Goal: Information Seeking & Learning: Learn about a topic

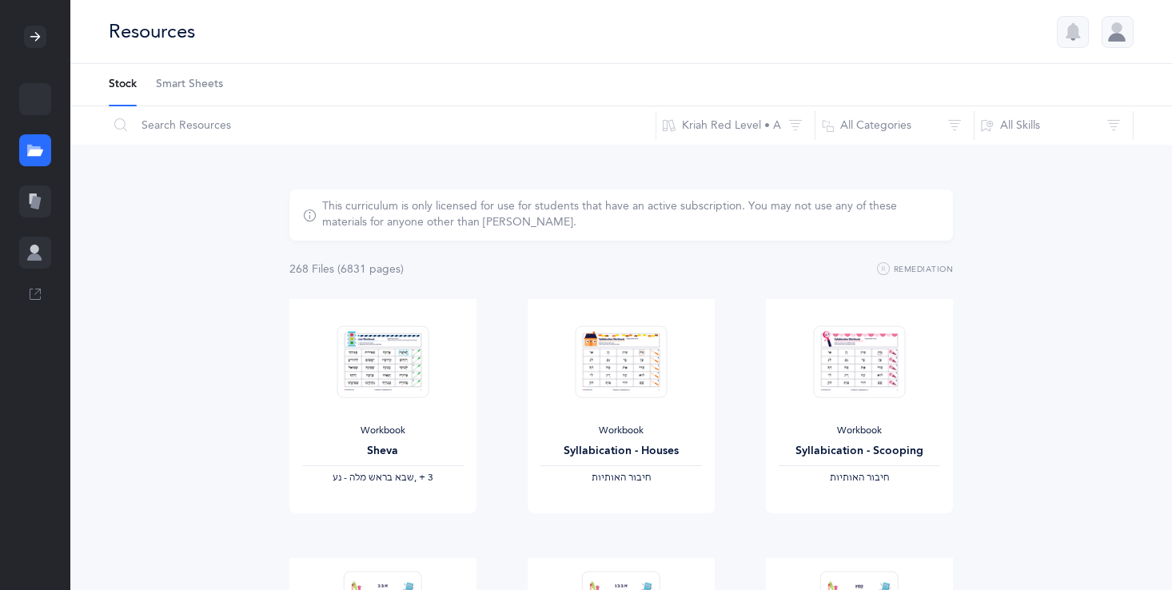
click at [30, 201] on icon at bounding box center [33, 198] width 7 height 10
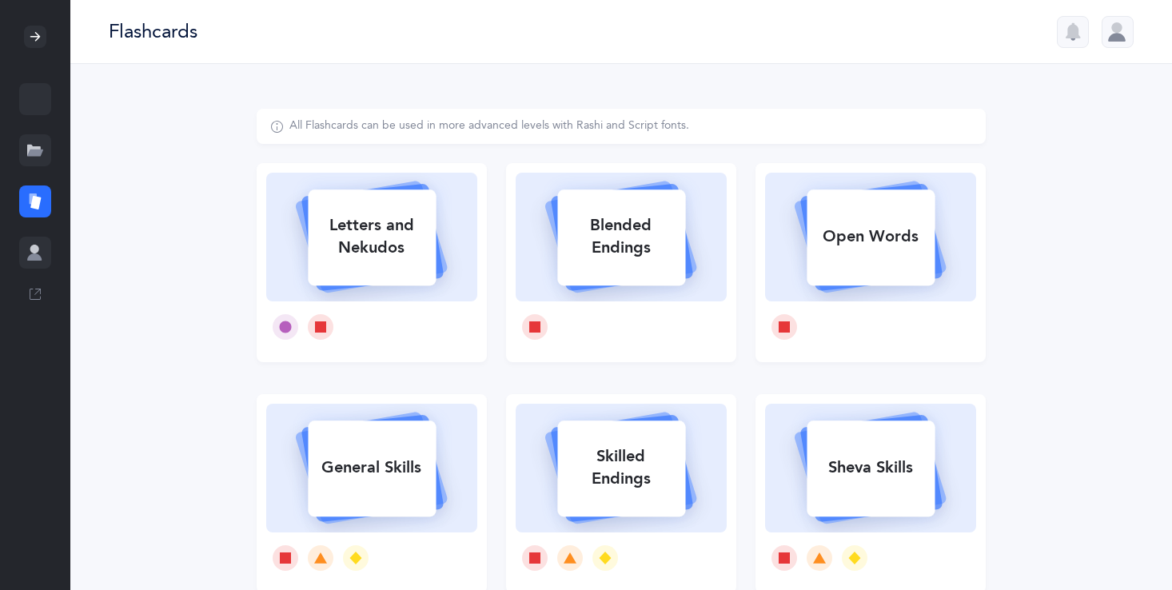
click at [321, 251] on div "Letters and Nekudos" at bounding box center [372, 237] width 128 height 64
select select
select select "single"
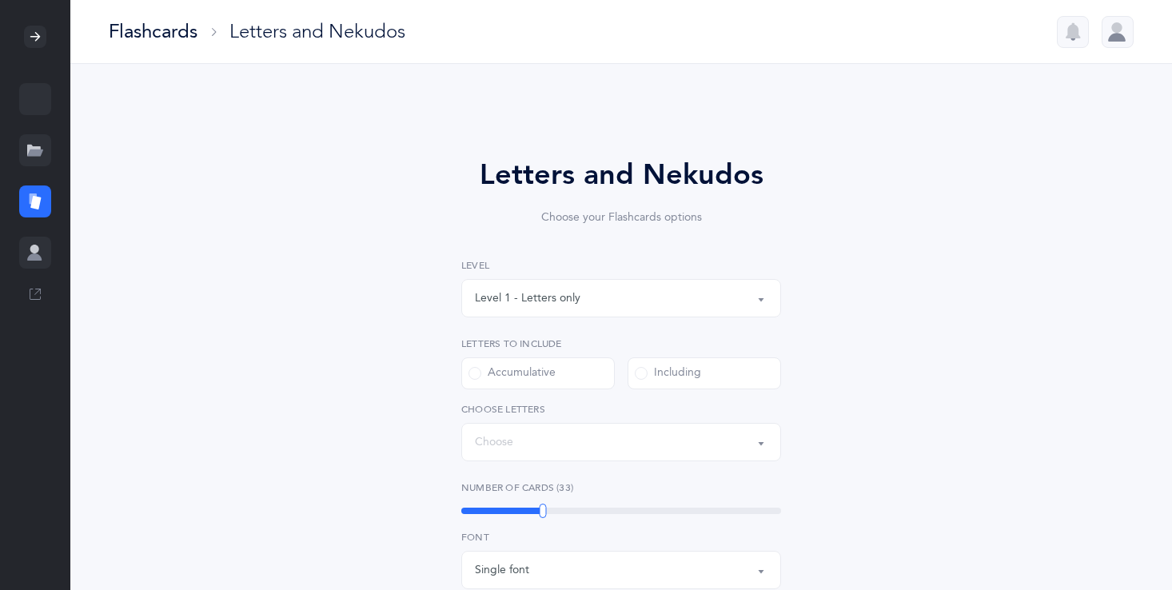
select select "27"
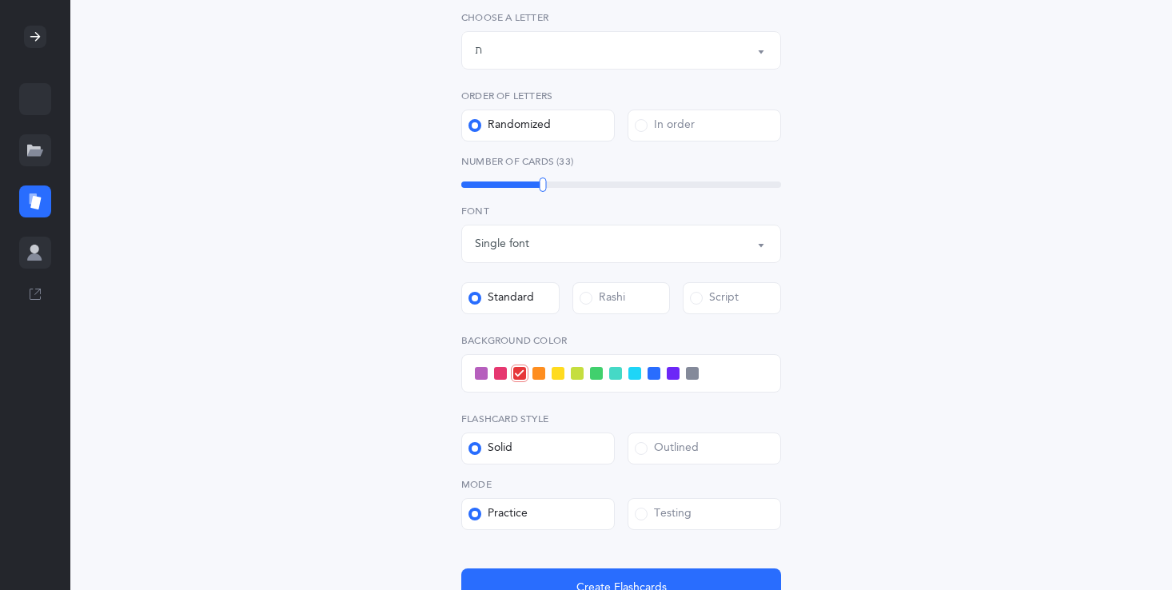
scroll to position [416, 0]
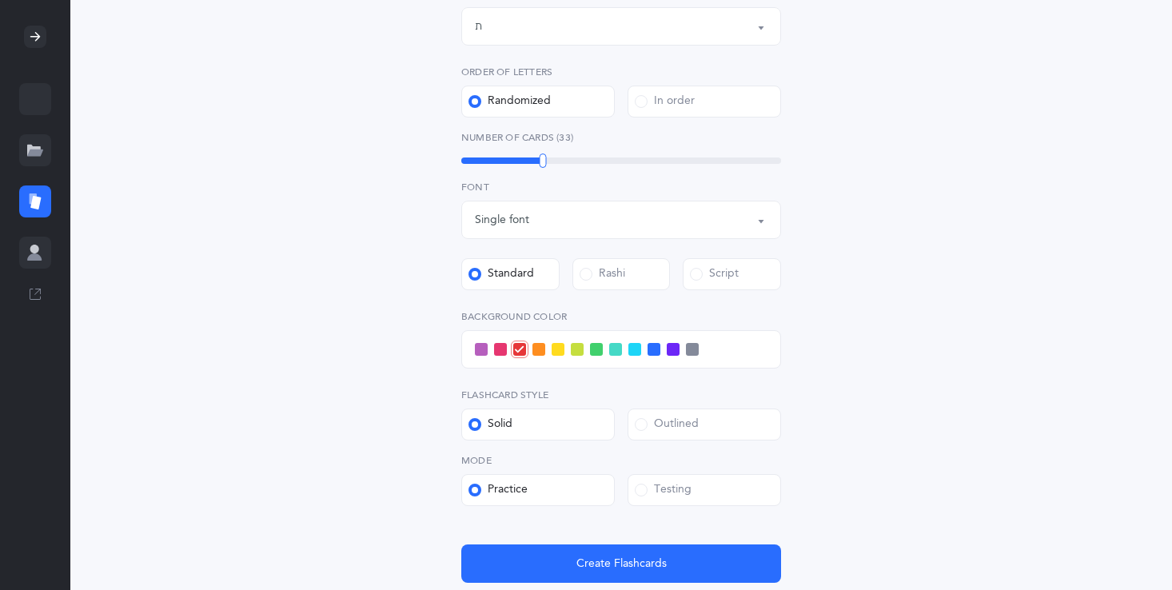
click at [593, 206] on div "Single font" at bounding box center [621, 219] width 293 height 27
click at [564, 95] on label "Randomized" at bounding box center [537, 102] width 153 height 32
click at [0, 0] on input "Randomized" at bounding box center [0, 0] width 0 height 0
click at [686, 102] on div "In order" at bounding box center [665, 102] width 60 height 16
click at [0, 0] on input "In order" at bounding box center [0, 0] width 0 height 0
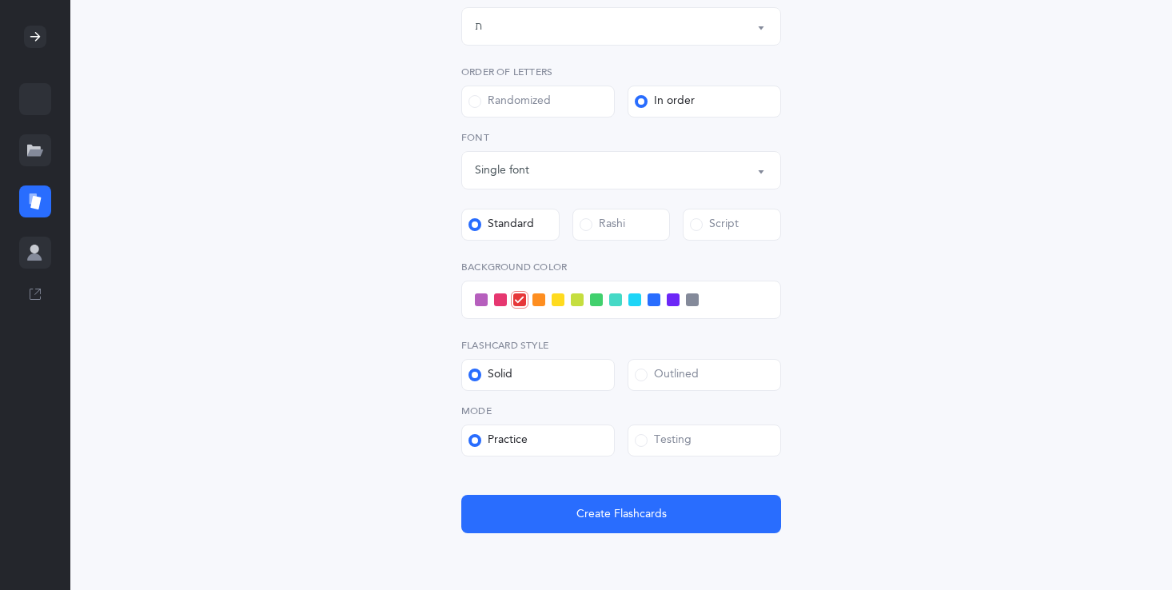
click at [664, 380] on div "Outlined" at bounding box center [667, 375] width 64 height 16
click at [0, 0] on input "Outlined" at bounding box center [0, 0] width 0 height 0
click at [659, 446] on div "Testing" at bounding box center [663, 440] width 57 height 16
click at [0, 0] on input "Testing" at bounding box center [0, 0] width 0 height 0
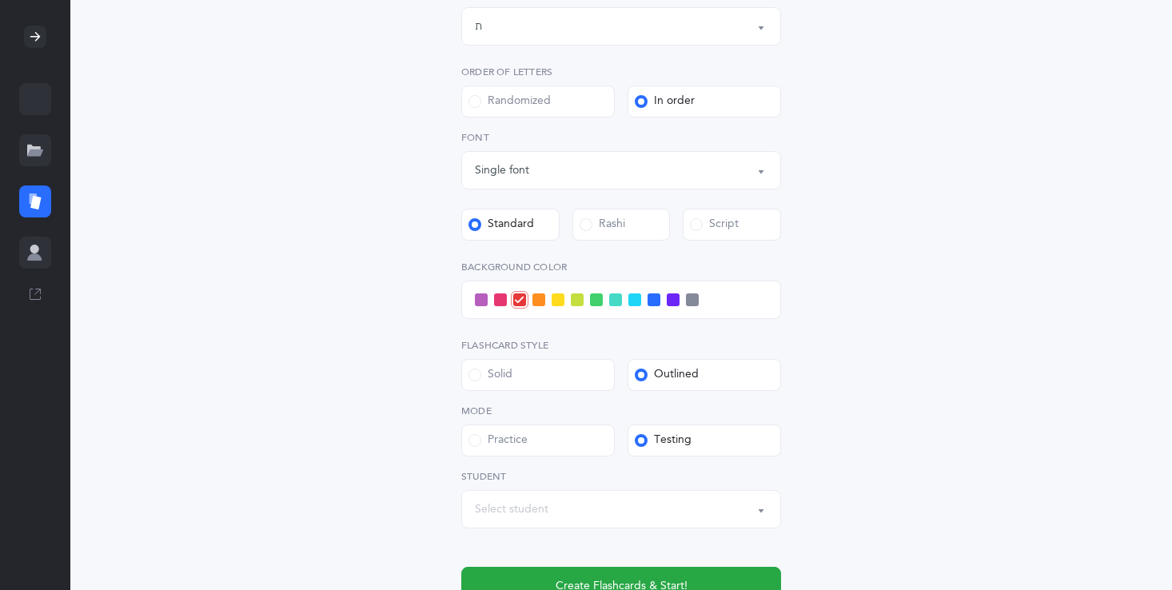
click at [658, 445] on div "Testing" at bounding box center [663, 440] width 57 height 16
click at [0, 0] on input "Testing" at bounding box center [0, 0] width 0 height 0
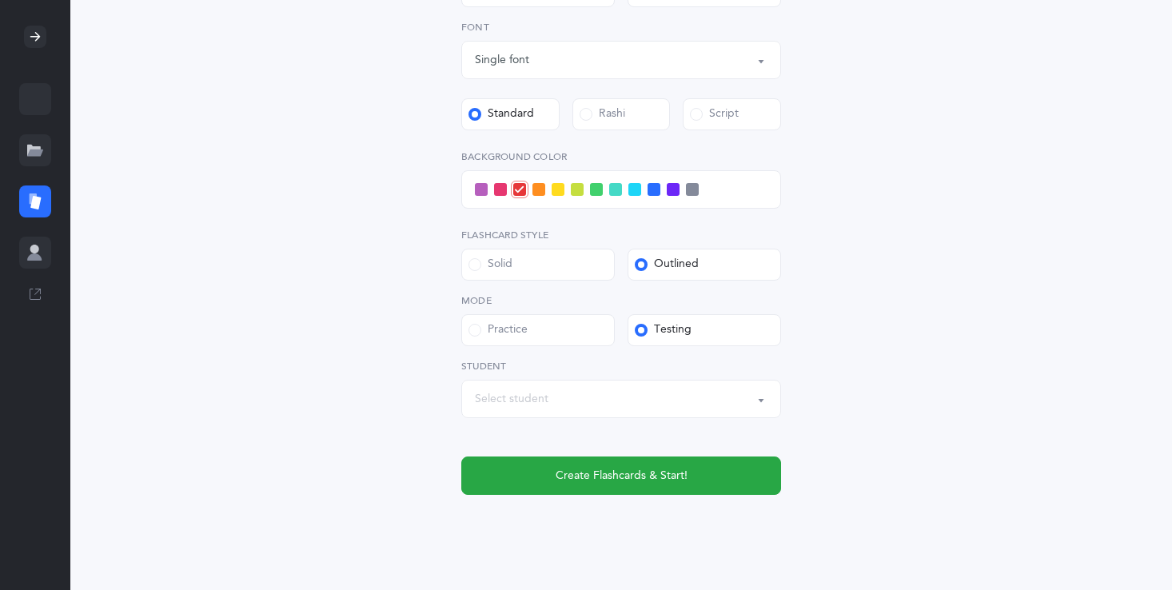
scroll to position [544, 0]
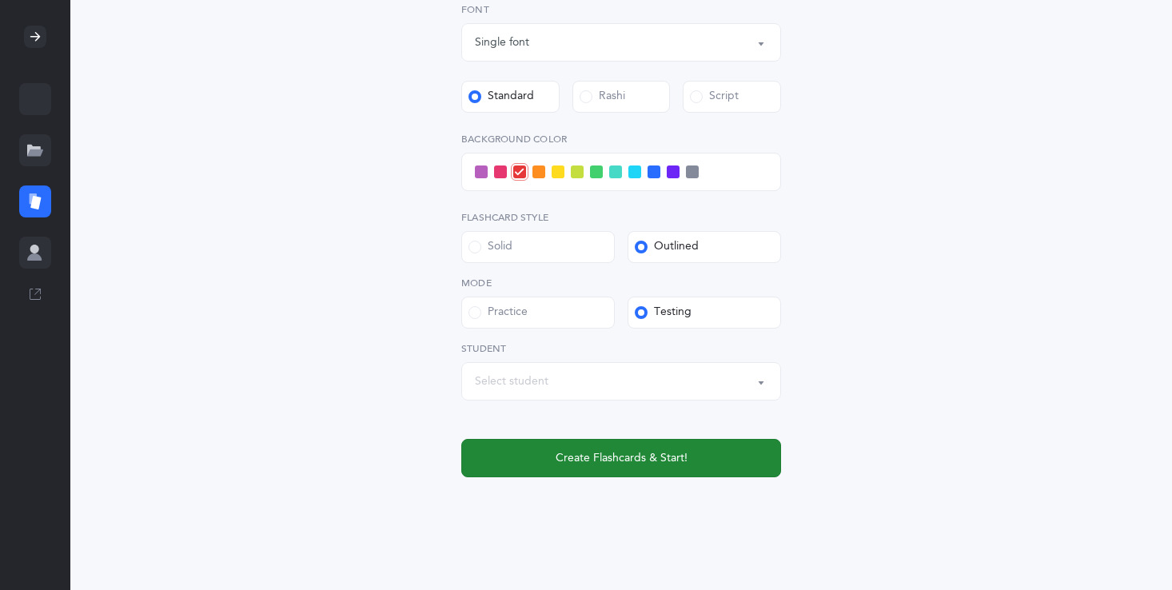
click at [675, 460] on span "Create Flashcards & Start!" at bounding box center [621, 458] width 132 height 17
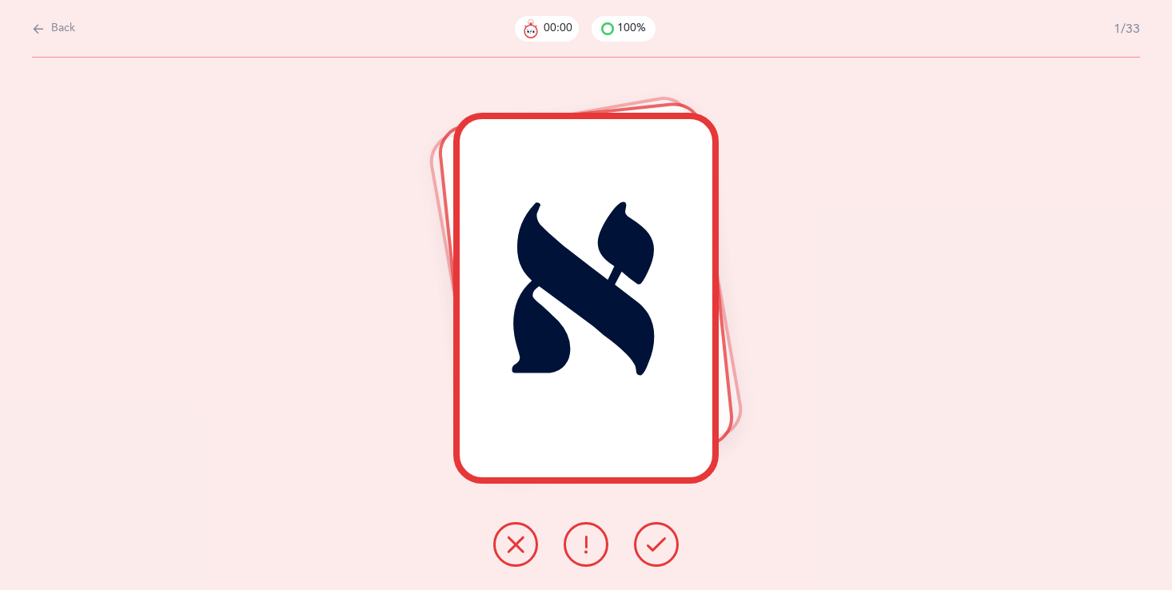
scroll to position [0, 0]
click at [653, 539] on icon at bounding box center [656, 544] width 19 height 19
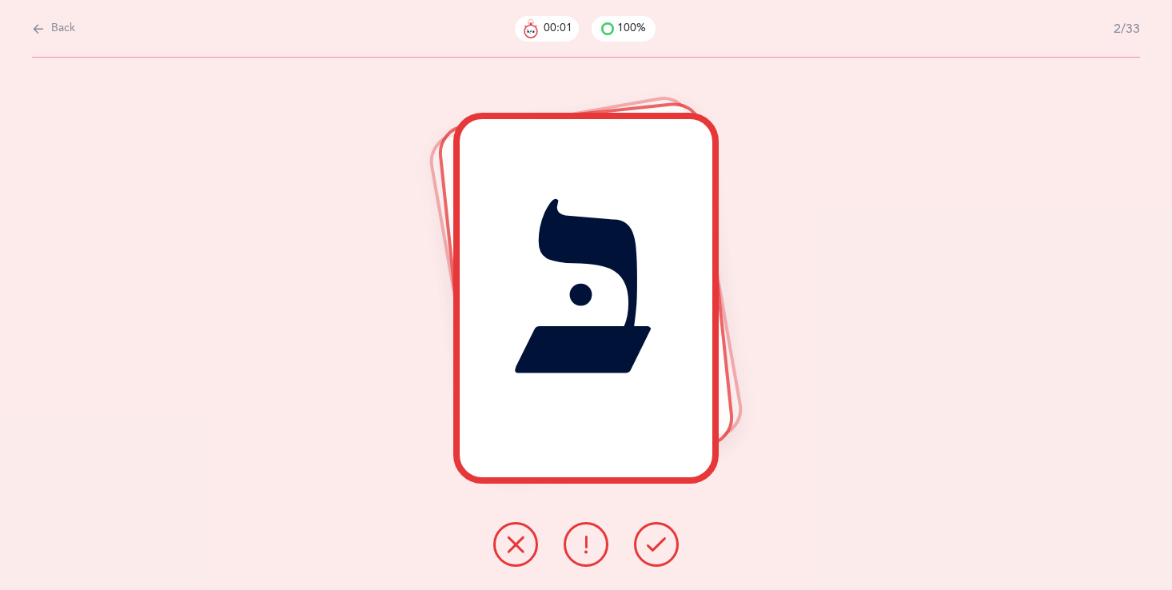
click at [653, 539] on icon at bounding box center [656, 544] width 19 height 19
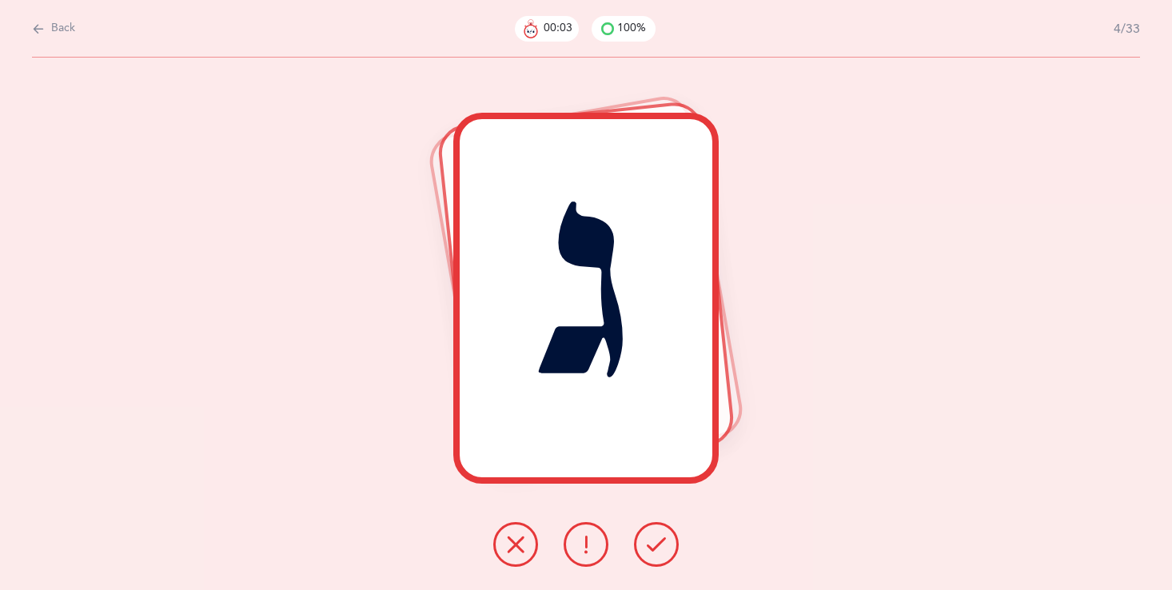
click at [653, 539] on icon at bounding box center [656, 544] width 19 height 19
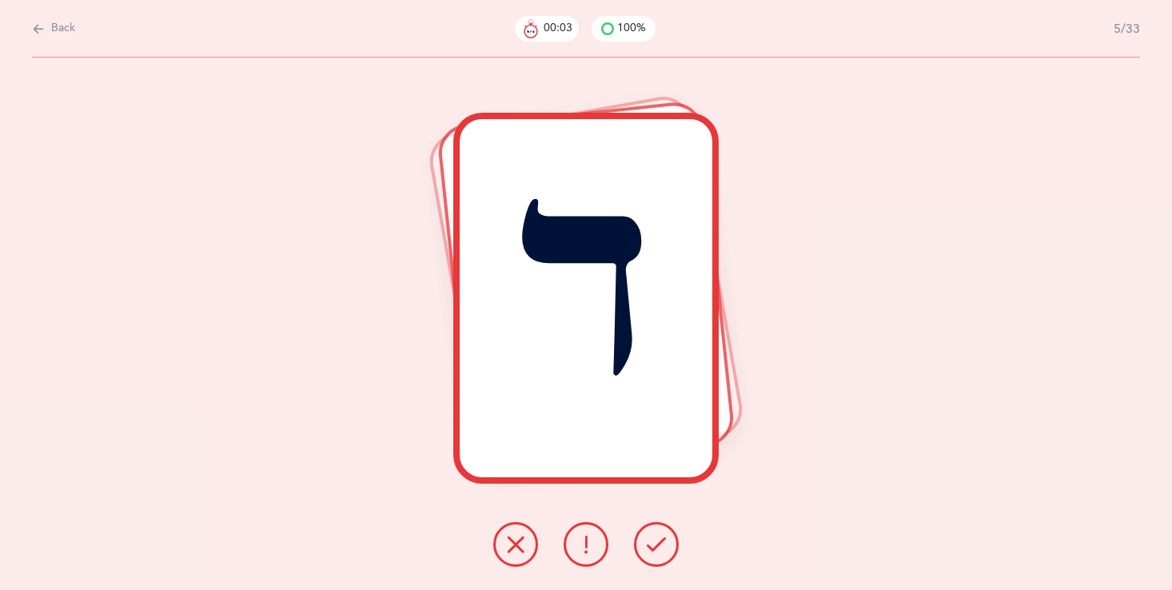
click at [653, 539] on icon at bounding box center [656, 544] width 19 height 19
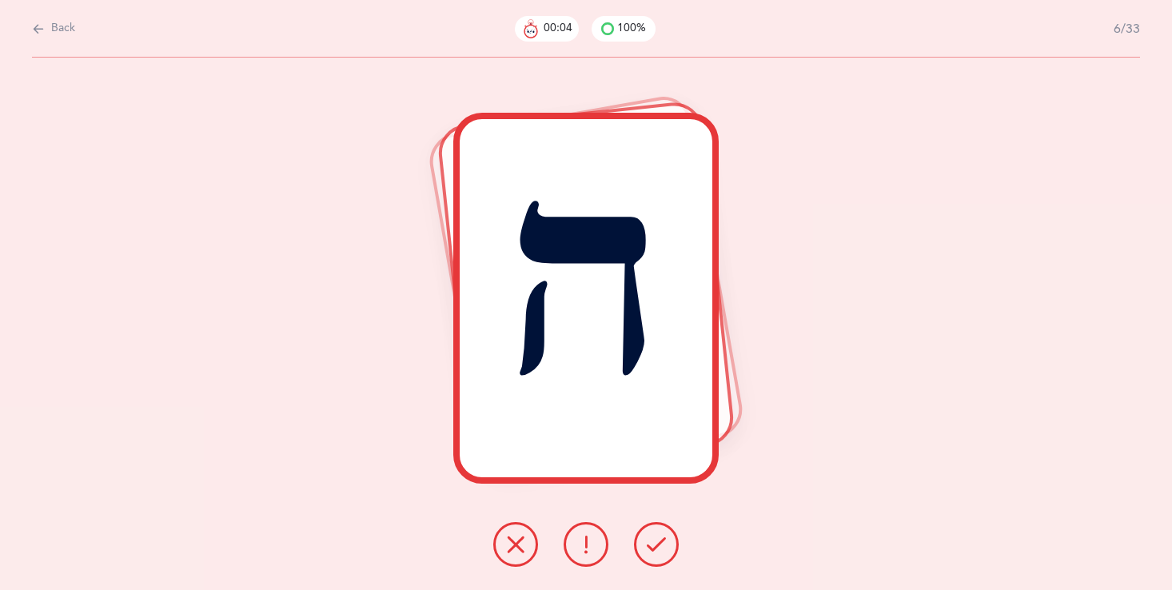
click at [654, 540] on icon at bounding box center [656, 544] width 19 height 19
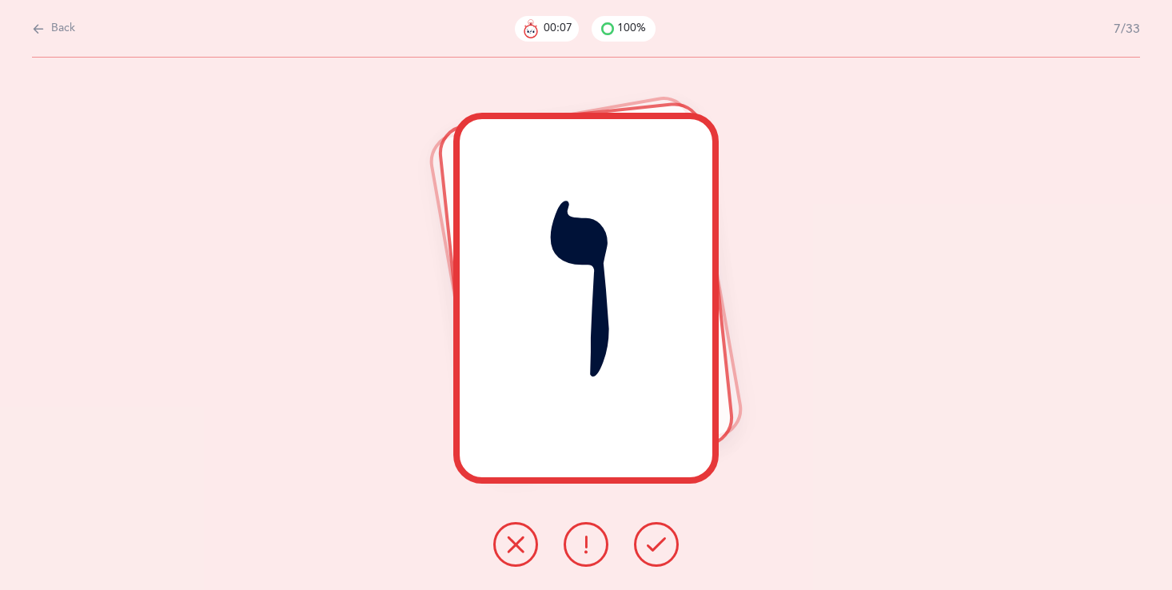
click at [50, 30] on button "Back" at bounding box center [53, 29] width 43 height 18
select select "27"
select select "single"
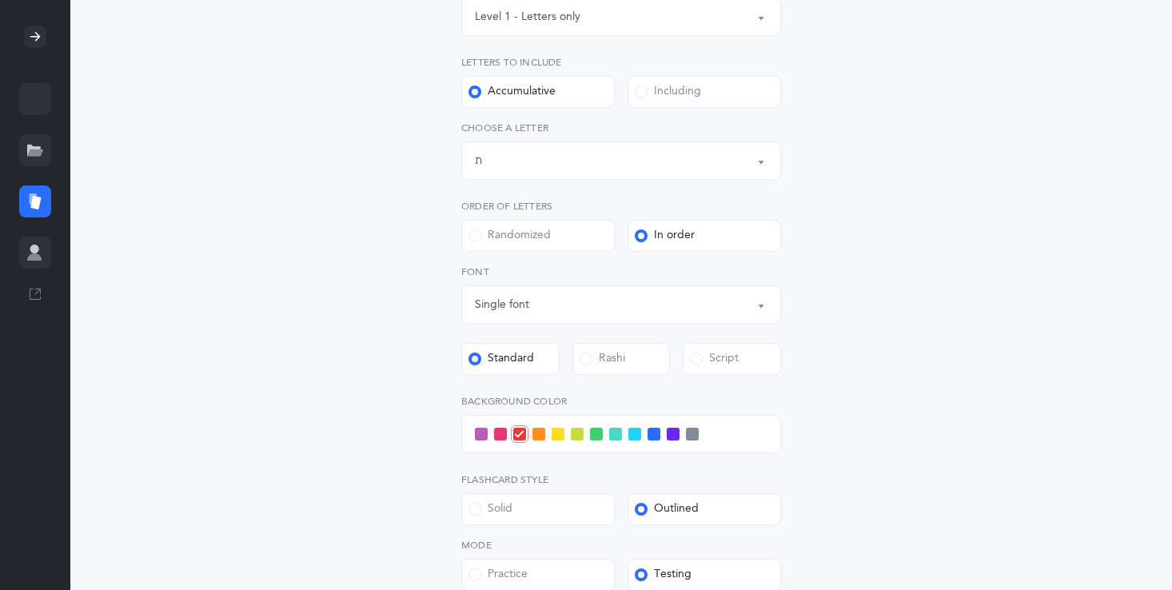
scroll to position [288, 0]
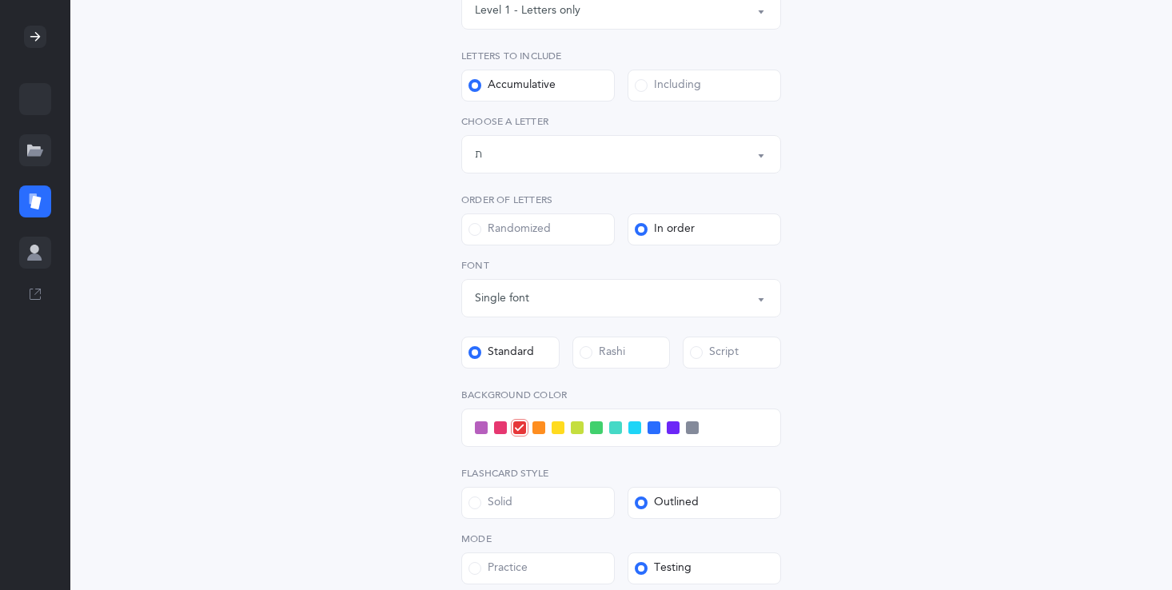
click at [472, 149] on button "Letters up until: ת" at bounding box center [621, 154] width 320 height 38
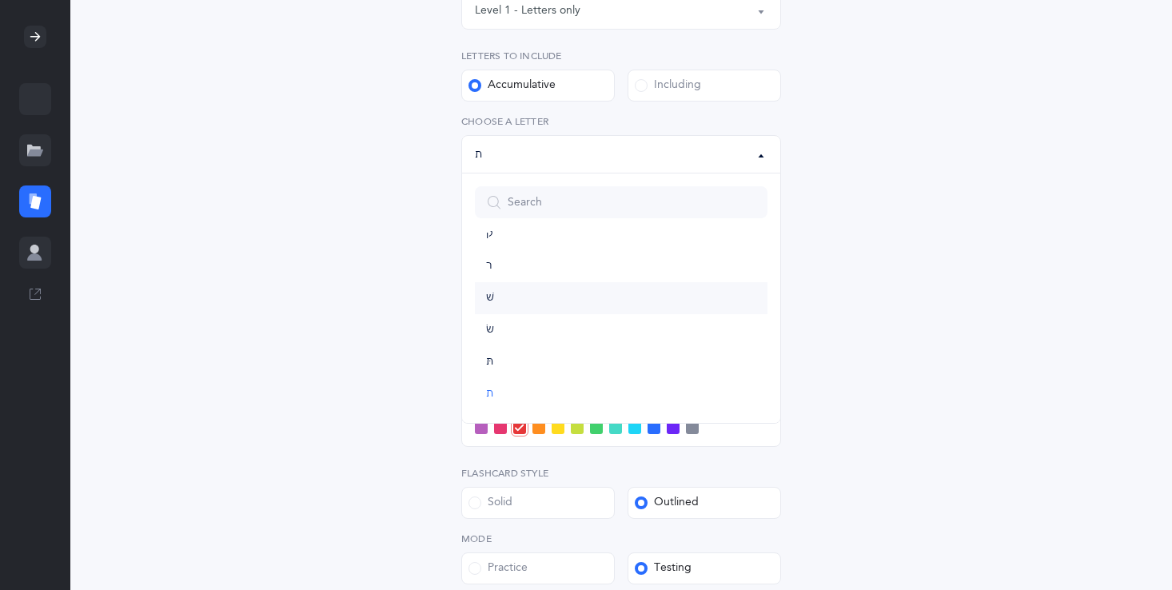
click at [492, 293] on span "שׁ" at bounding box center [490, 298] width 8 height 14
select select "86"
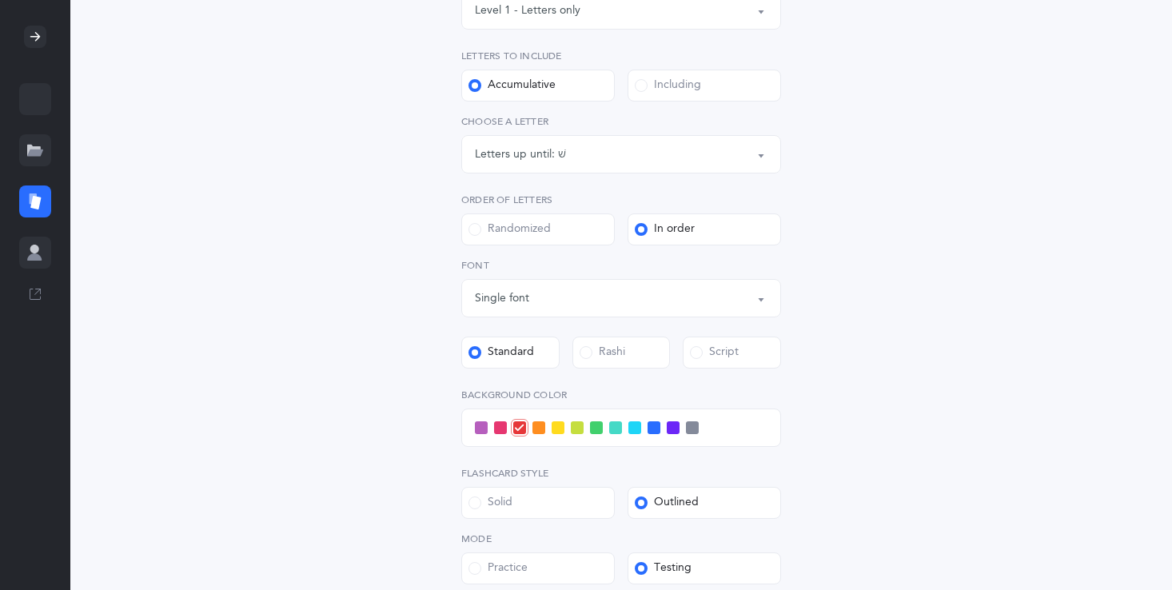
click at [514, 233] on div "Randomized" at bounding box center [509, 229] width 82 height 16
click at [0, 0] on input "Randomized" at bounding box center [0, 0] width 0 height 0
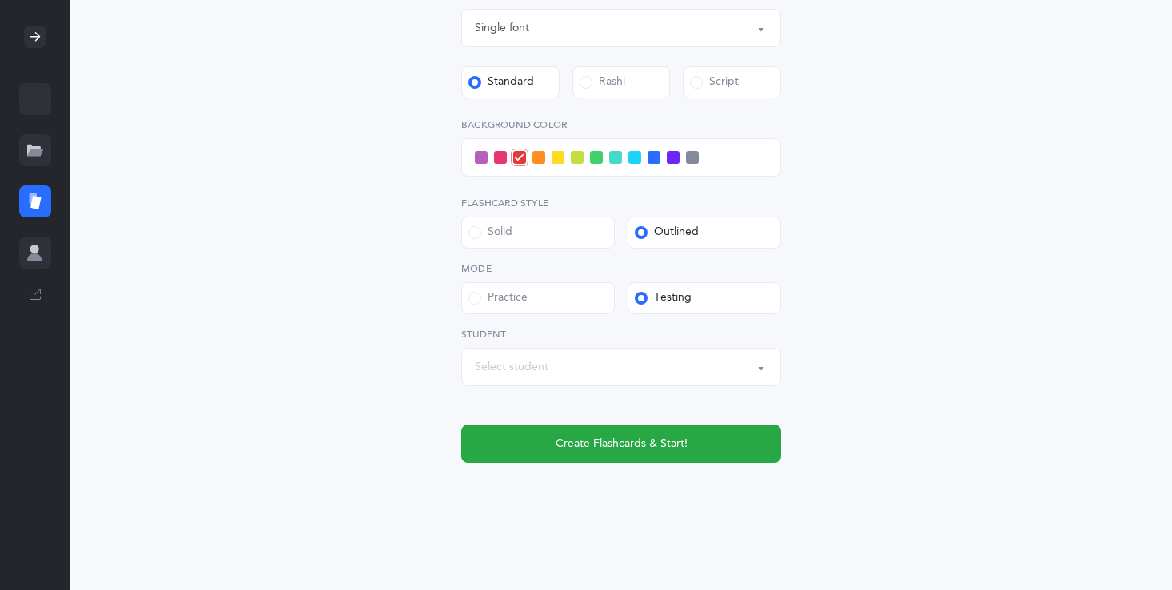
scroll to position [608, 0]
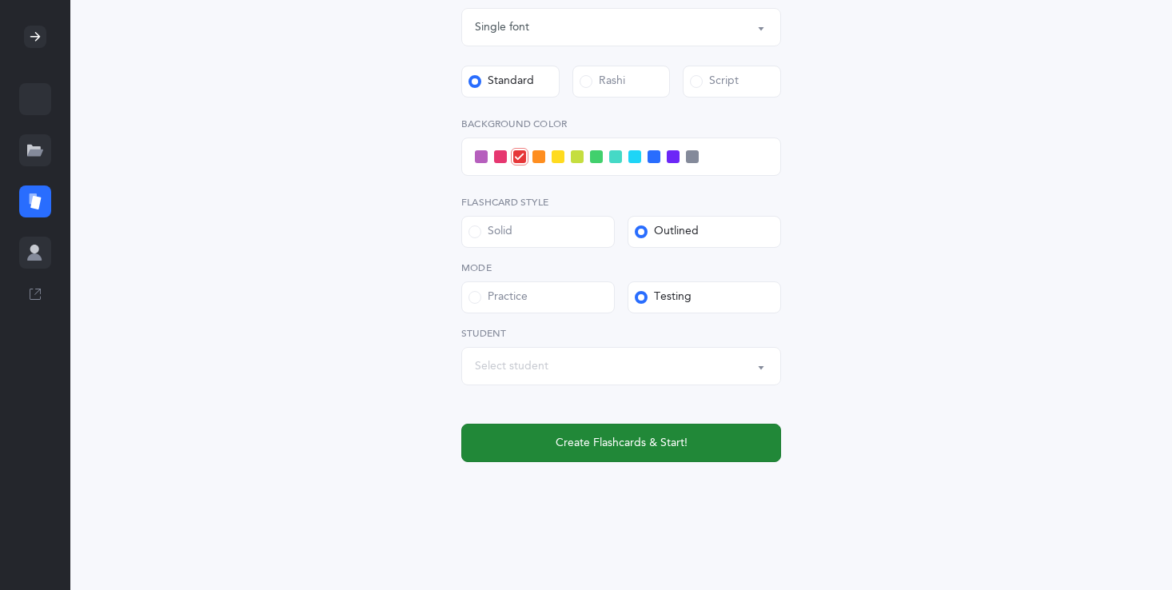
click at [613, 430] on button "Create Flashcards & Start!" at bounding box center [621, 443] width 320 height 38
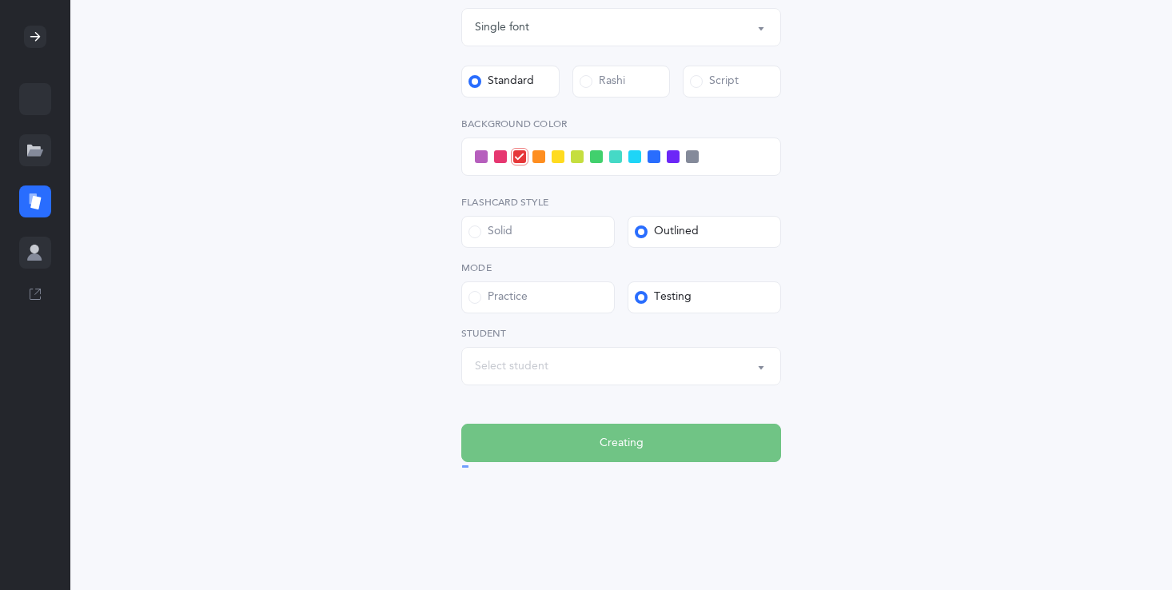
scroll to position [0, 0]
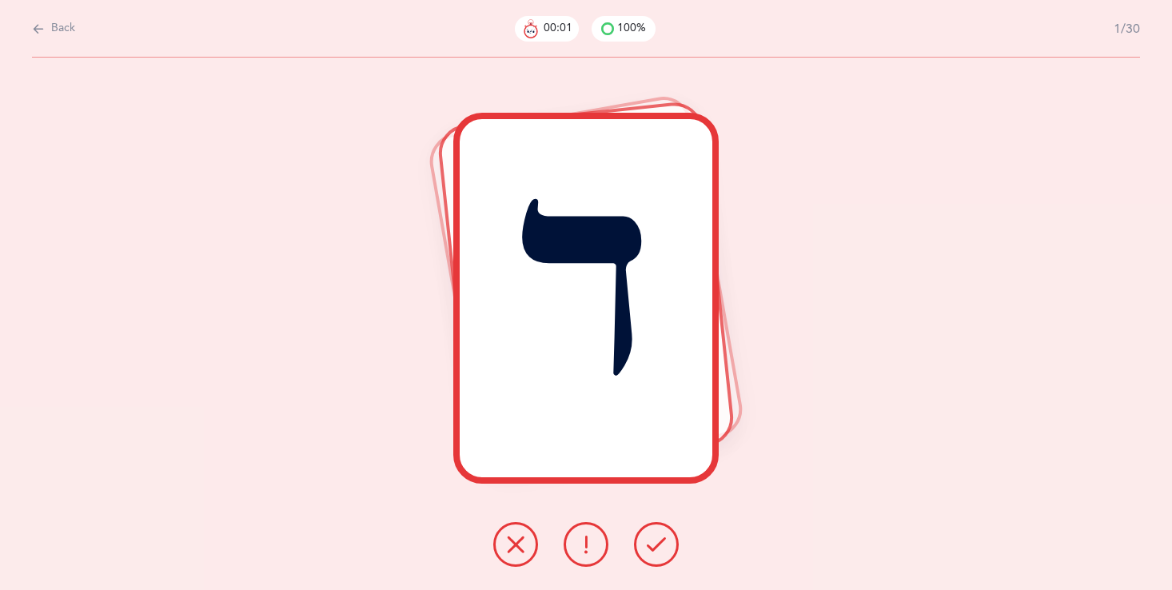
click at [655, 559] on button at bounding box center [656, 544] width 45 height 45
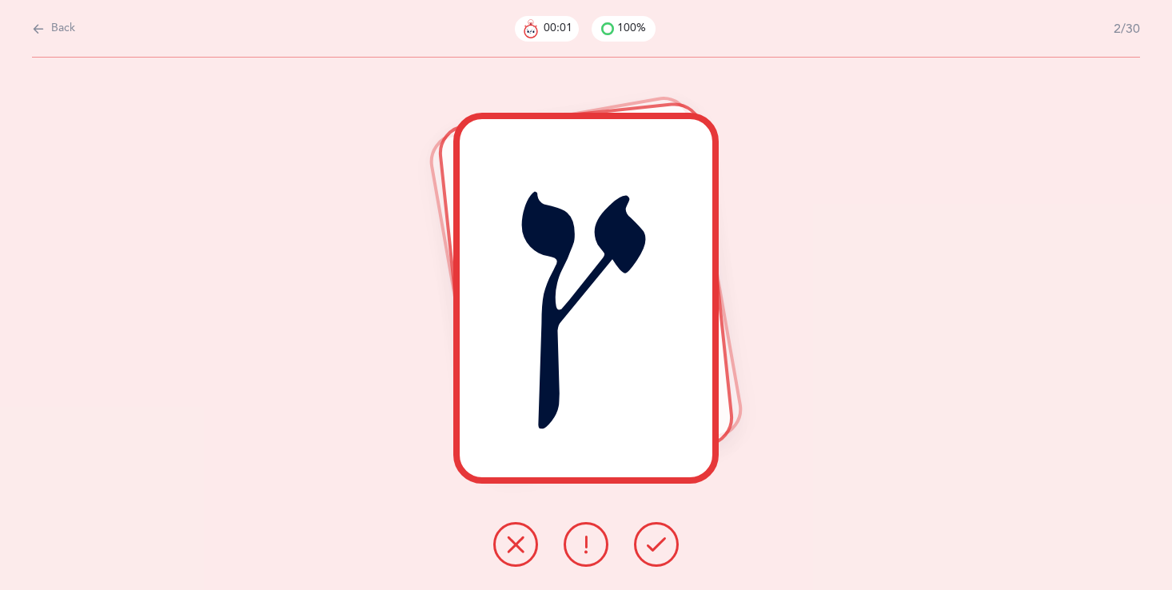
click at [655, 559] on button at bounding box center [656, 544] width 45 height 45
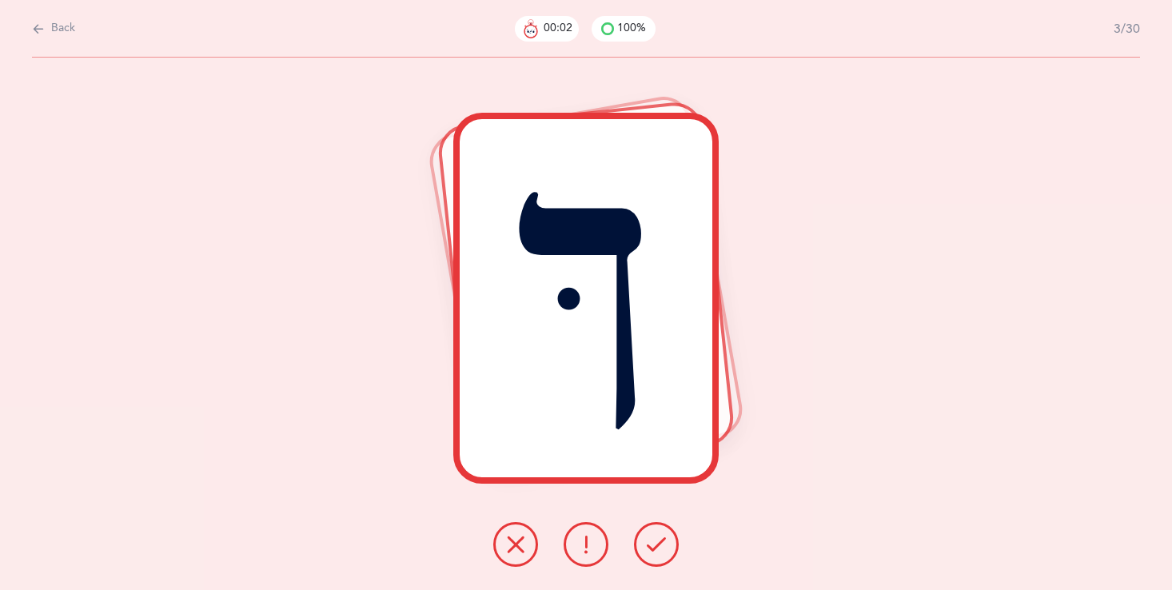
click at [655, 562] on button at bounding box center [656, 544] width 45 height 45
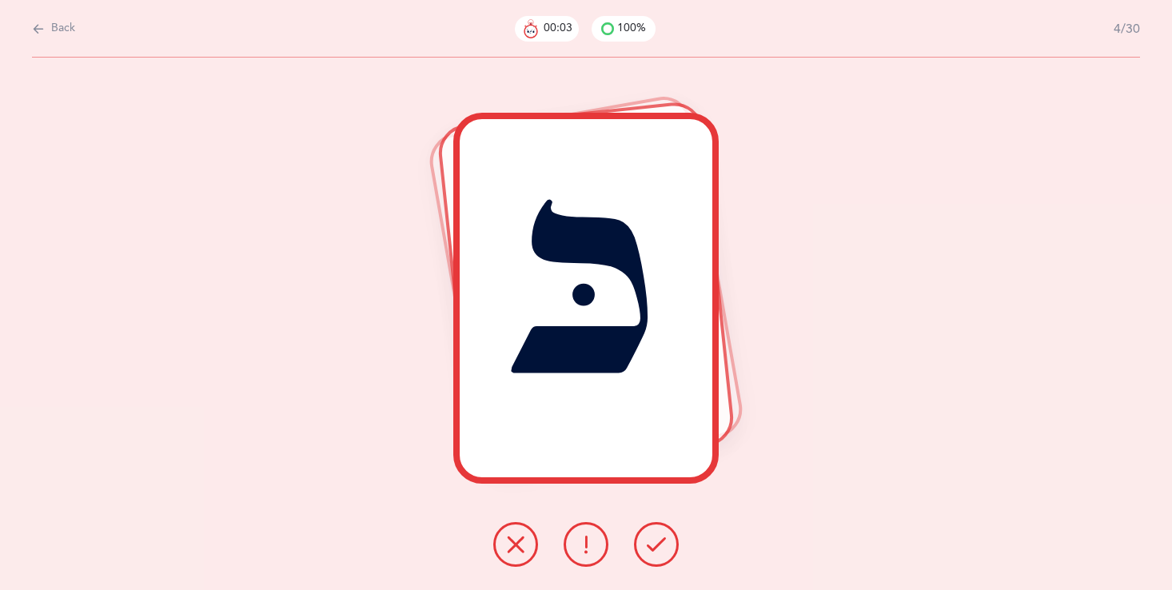
click at [655, 563] on button at bounding box center [656, 544] width 45 height 45
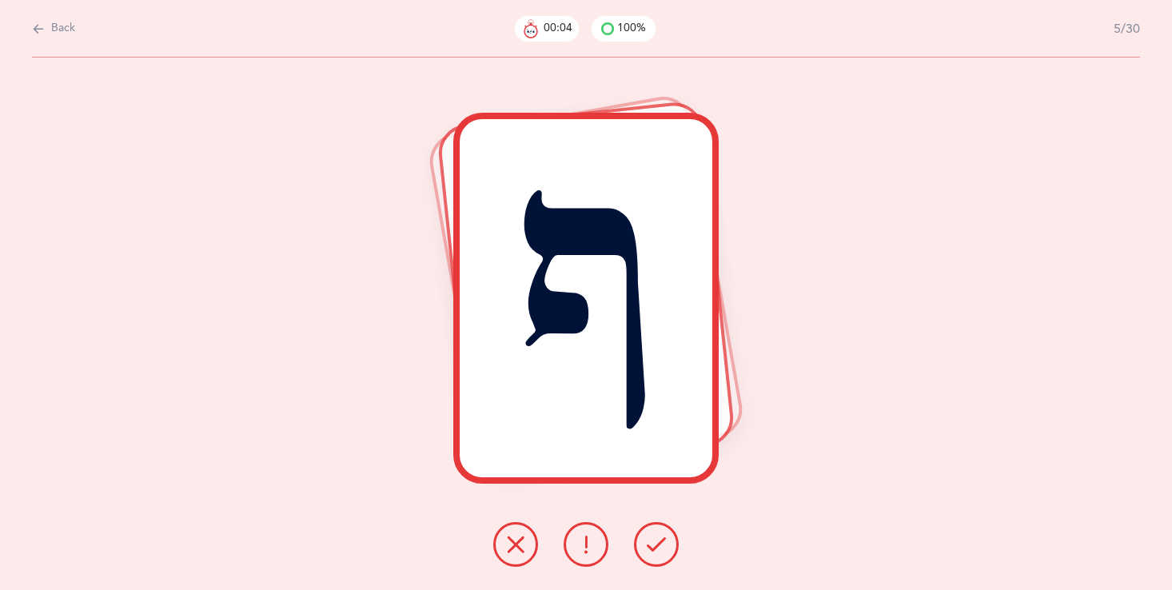
click at [657, 556] on button at bounding box center [656, 544] width 45 height 45
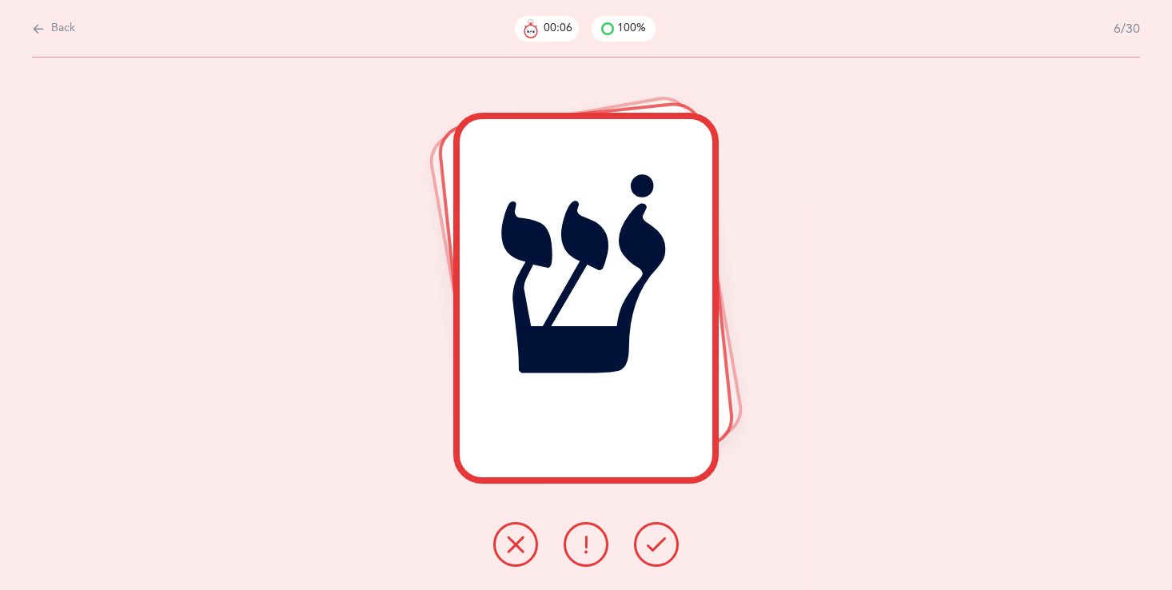
click at [514, 547] on icon at bounding box center [515, 544] width 19 height 19
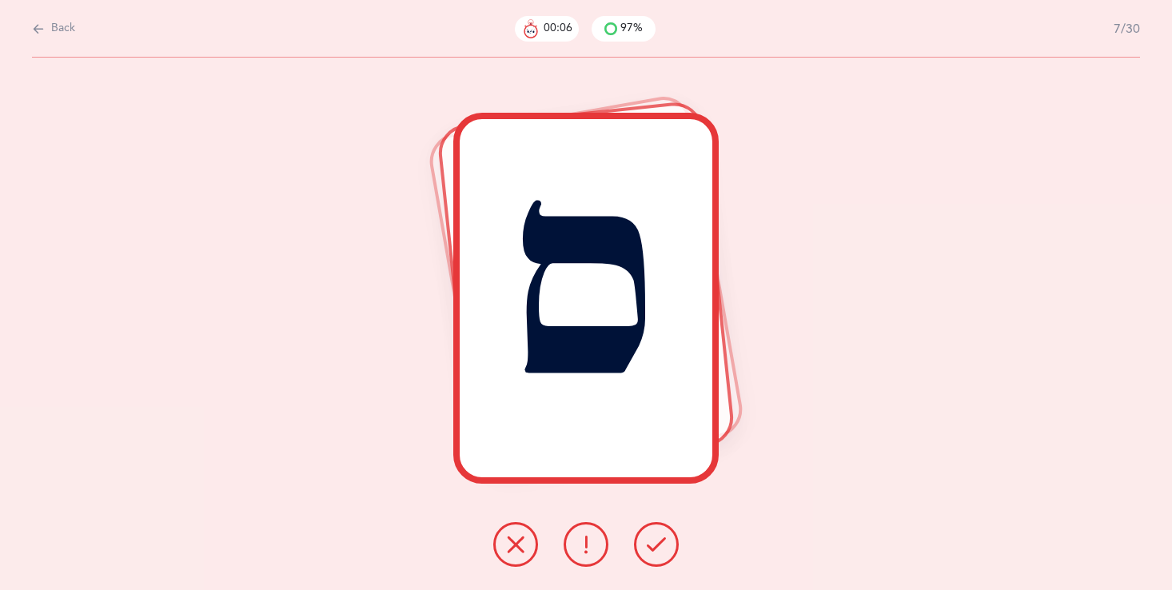
click at [514, 547] on icon at bounding box center [515, 544] width 19 height 19
click at [515, 547] on icon at bounding box center [515, 544] width 19 height 19
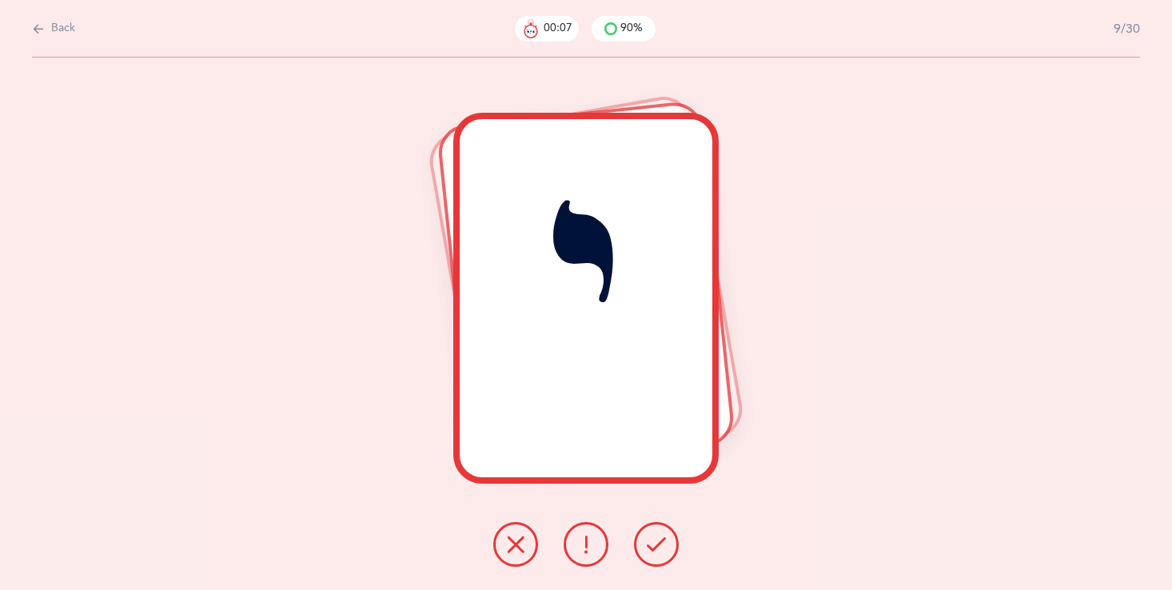
click at [515, 547] on icon at bounding box center [515, 544] width 19 height 19
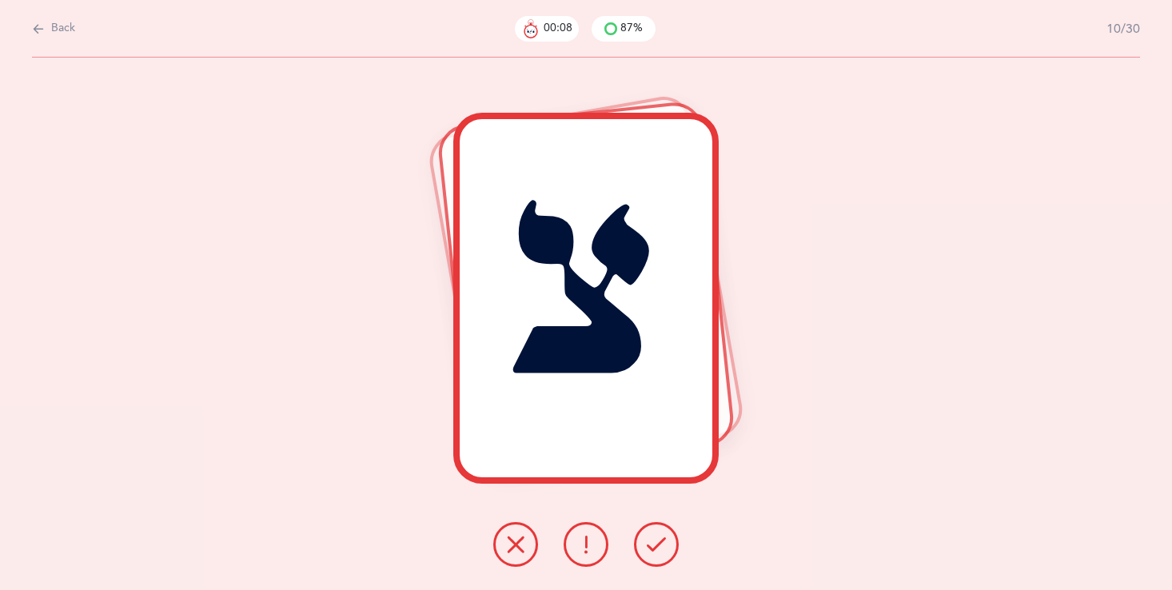
click at [515, 547] on icon at bounding box center [515, 544] width 19 height 19
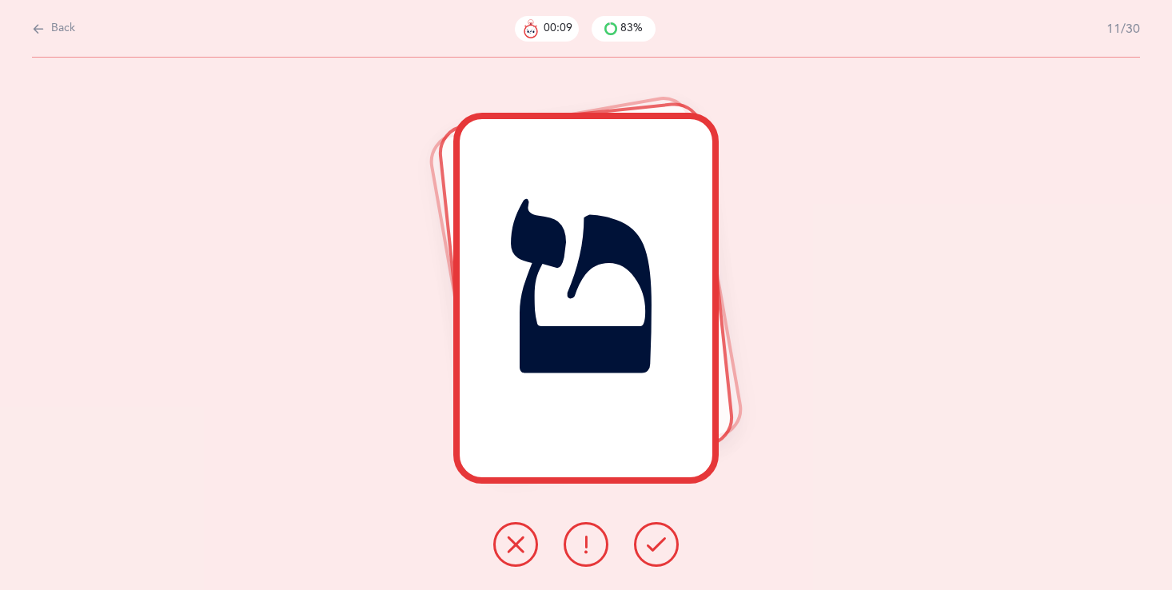
click at [515, 546] on icon at bounding box center [515, 544] width 19 height 19
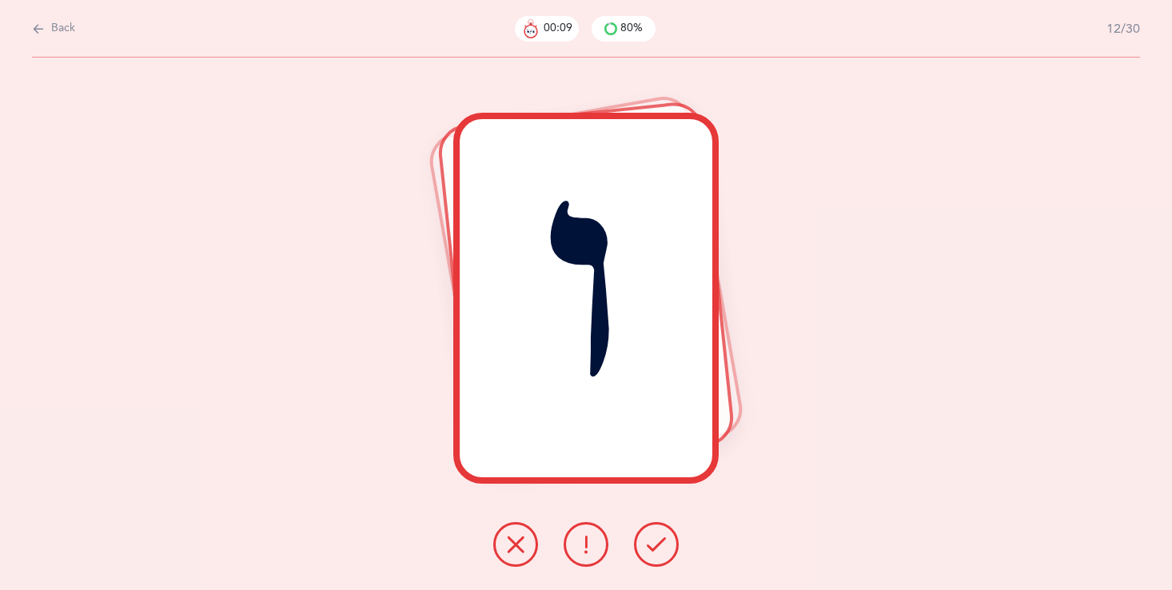
click at [515, 545] on icon at bounding box center [515, 544] width 19 height 19
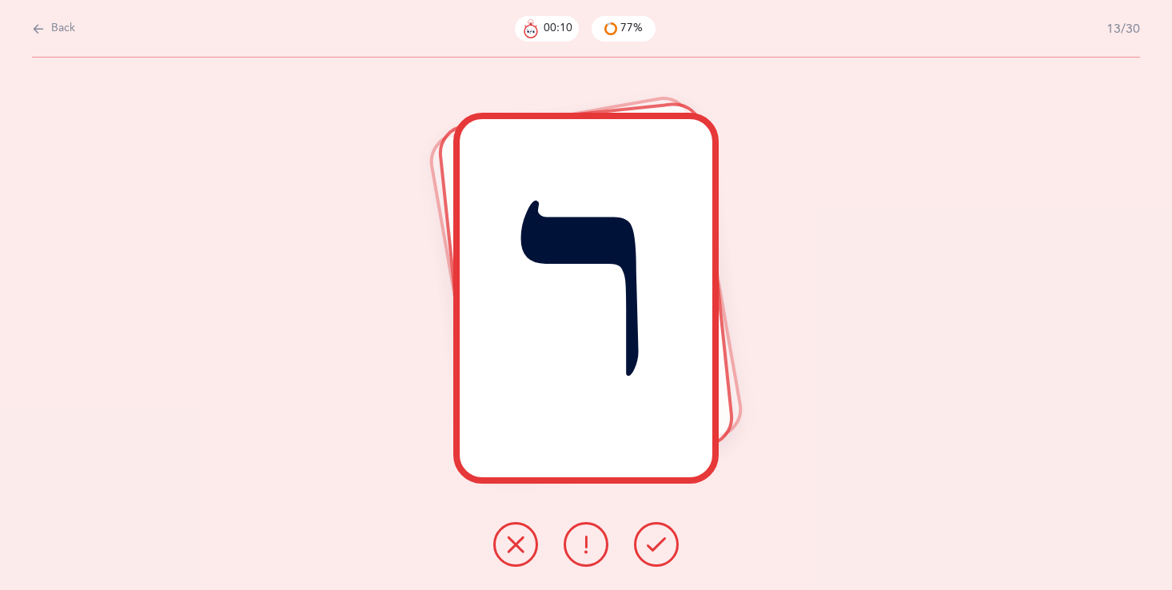
click at [515, 545] on icon at bounding box center [515, 544] width 19 height 19
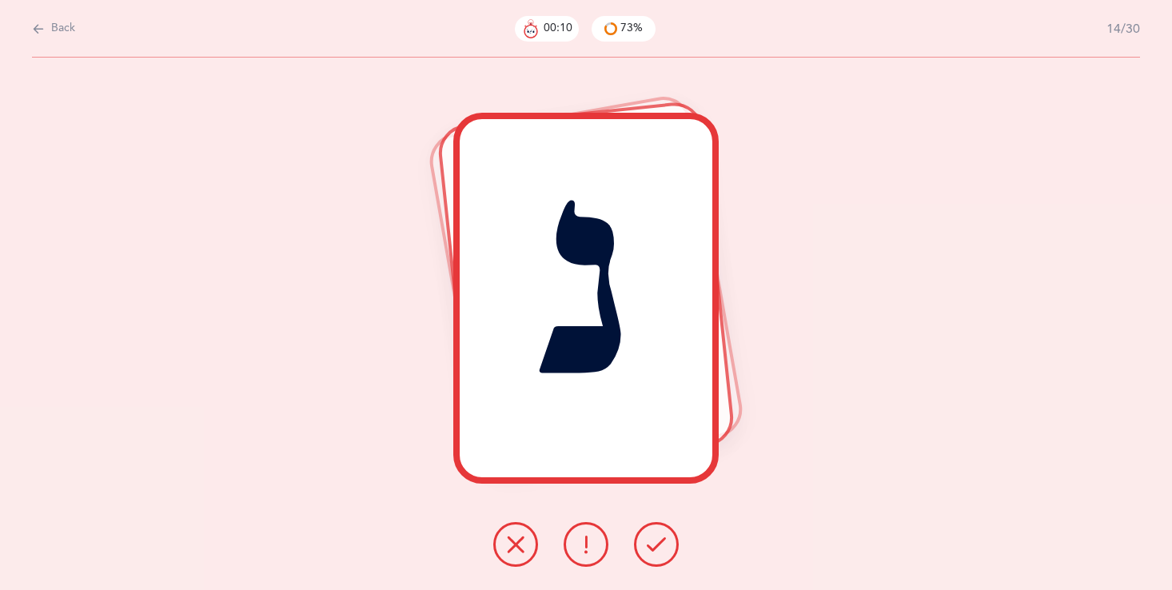
click at [515, 544] on icon at bounding box center [515, 544] width 19 height 19
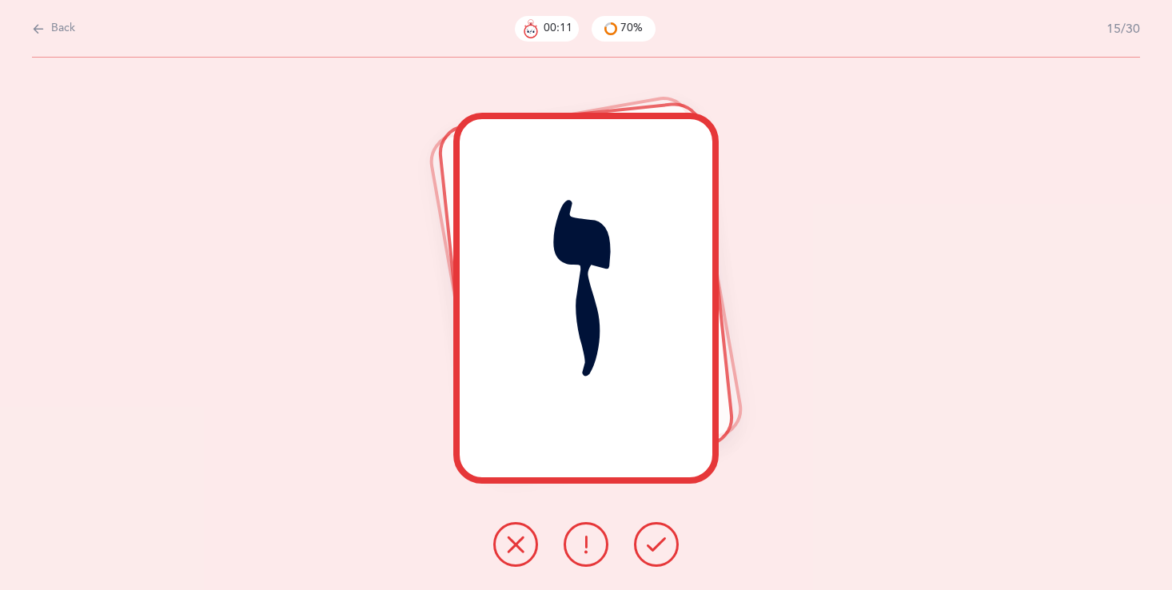
click at [515, 544] on icon at bounding box center [515, 544] width 19 height 19
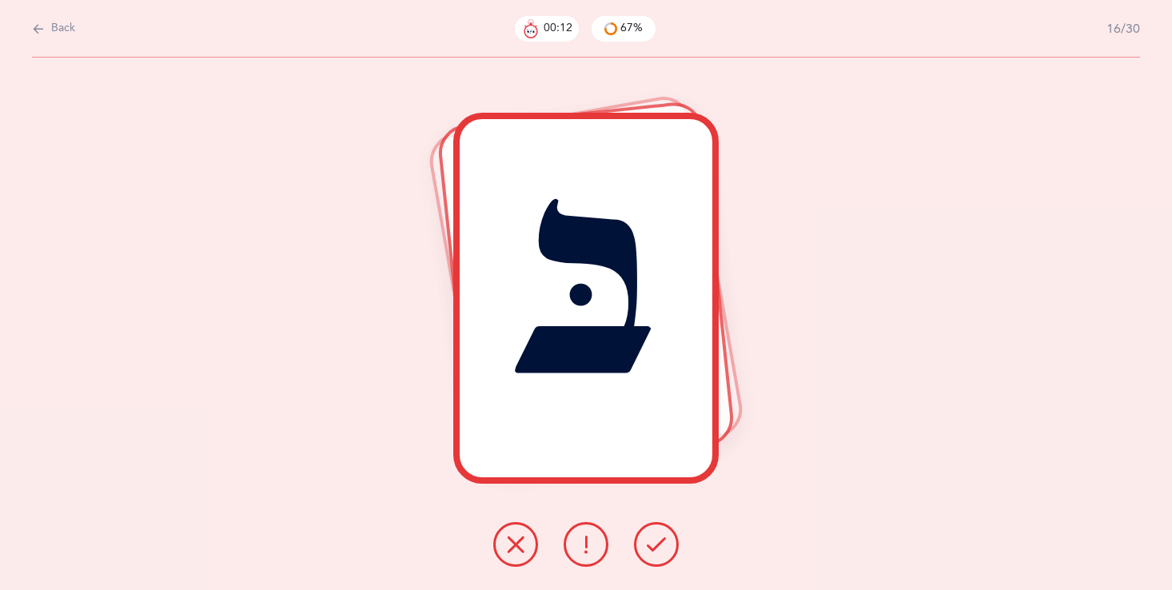
click at [515, 543] on icon at bounding box center [515, 544] width 19 height 19
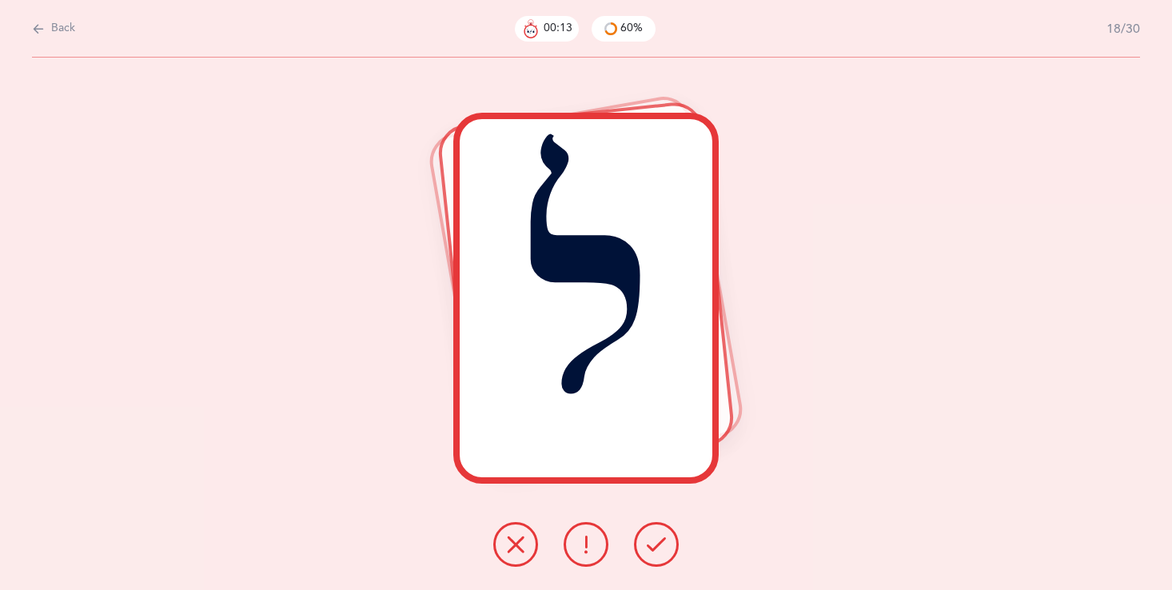
click at [515, 543] on icon at bounding box center [515, 544] width 19 height 19
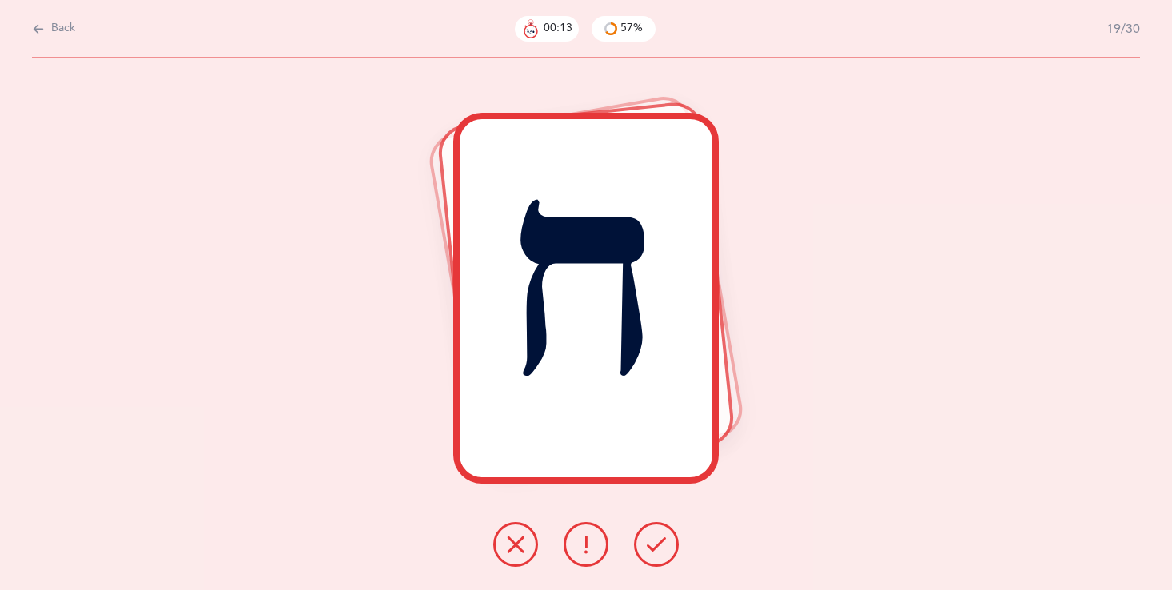
click at [515, 543] on icon at bounding box center [515, 544] width 19 height 19
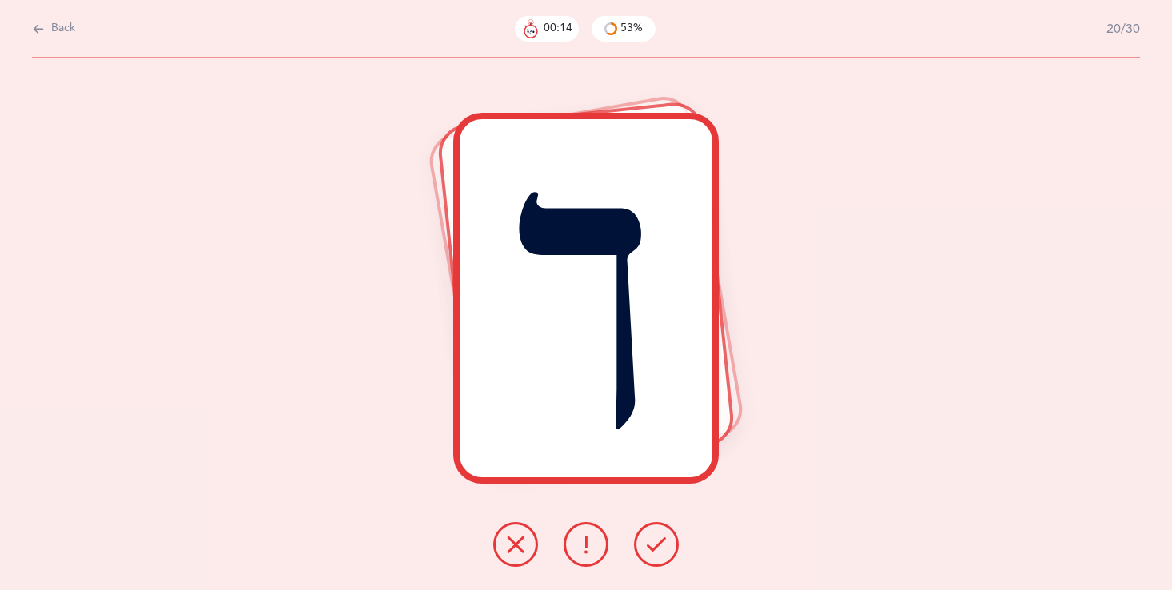
click at [515, 543] on icon at bounding box center [515, 544] width 19 height 19
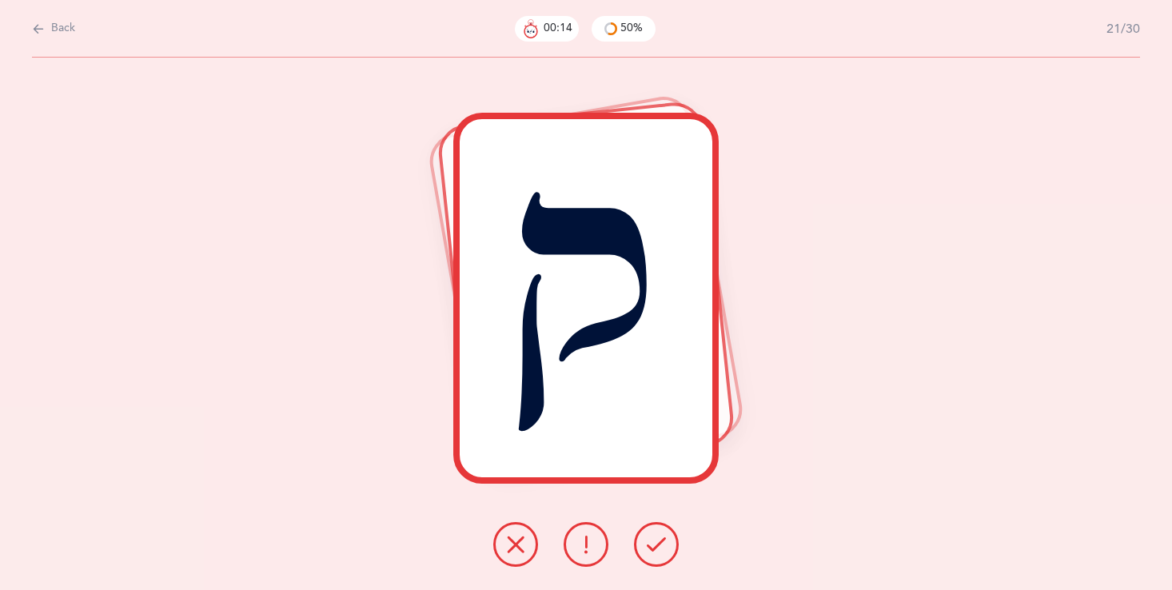
click at [515, 543] on icon at bounding box center [515, 544] width 19 height 19
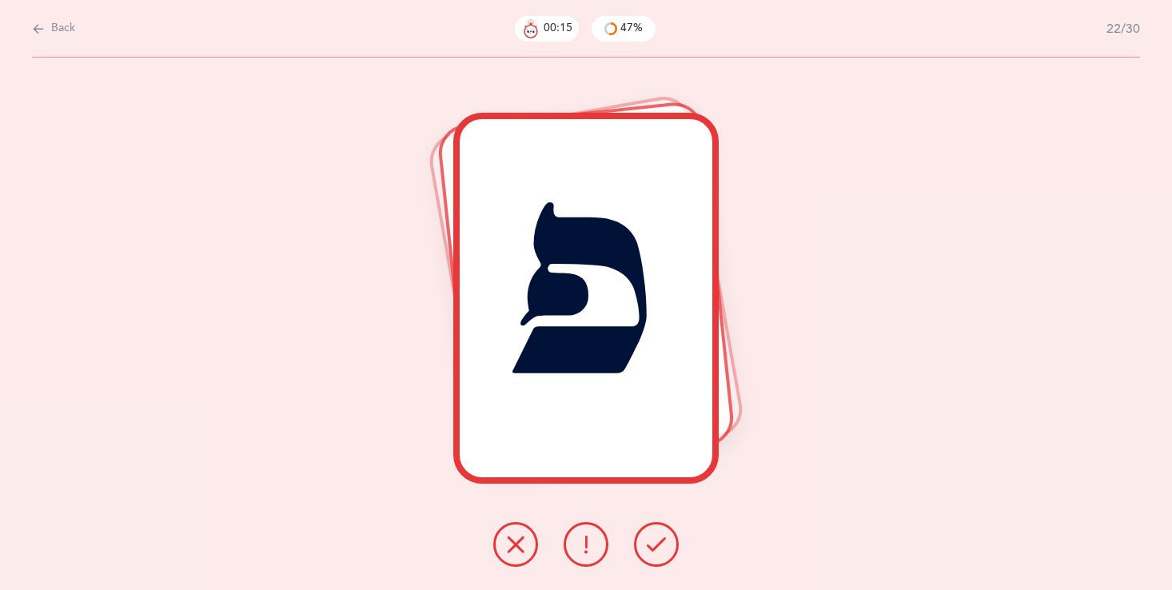
click at [515, 543] on icon at bounding box center [515, 544] width 19 height 19
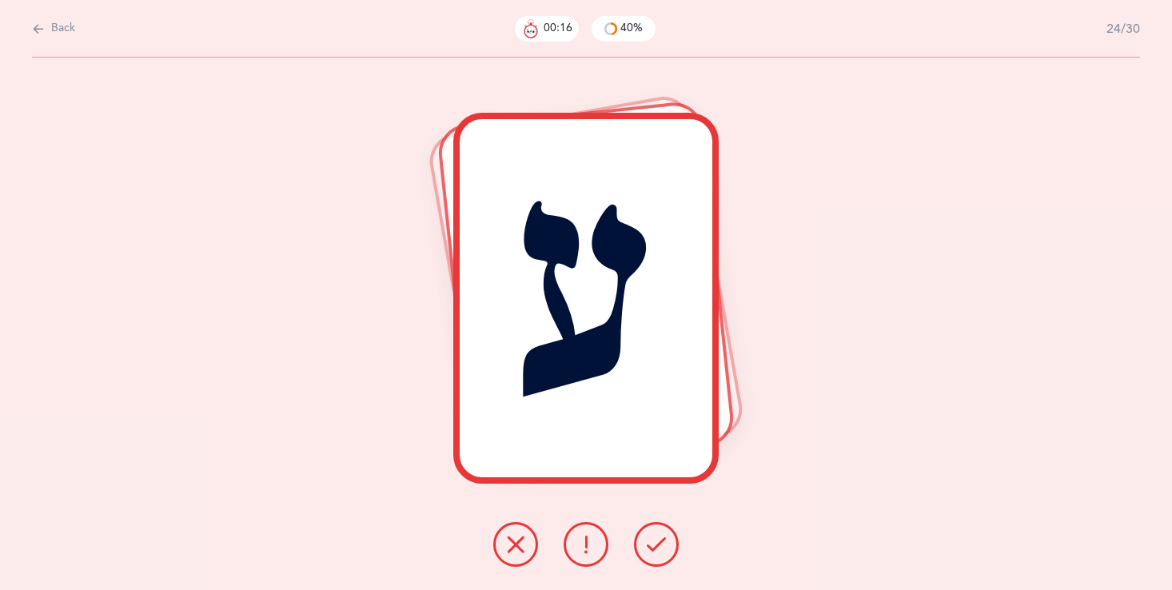
click at [515, 544] on icon at bounding box center [515, 544] width 19 height 19
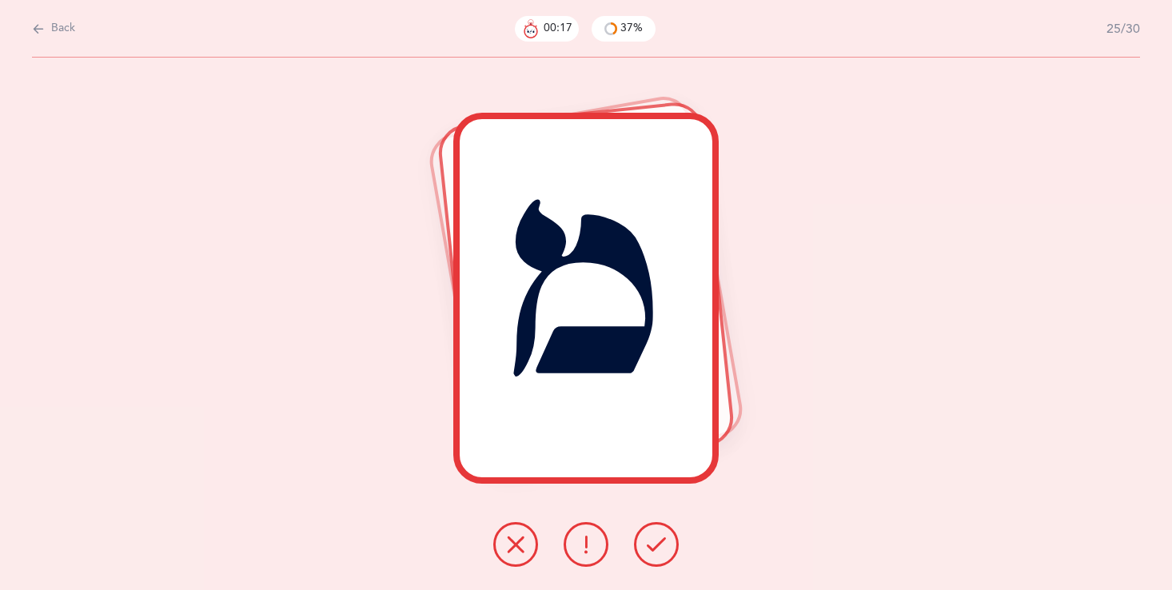
click at [515, 544] on icon at bounding box center [515, 544] width 19 height 19
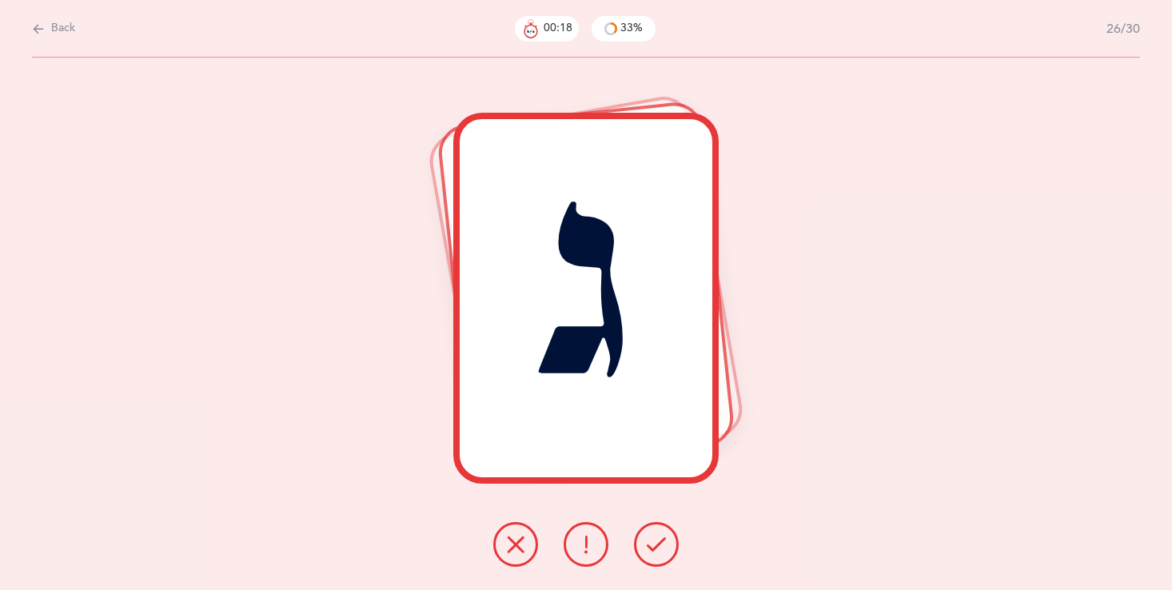
click at [515, 544] on icon at bounding box center [515, 544] width 19 height 19
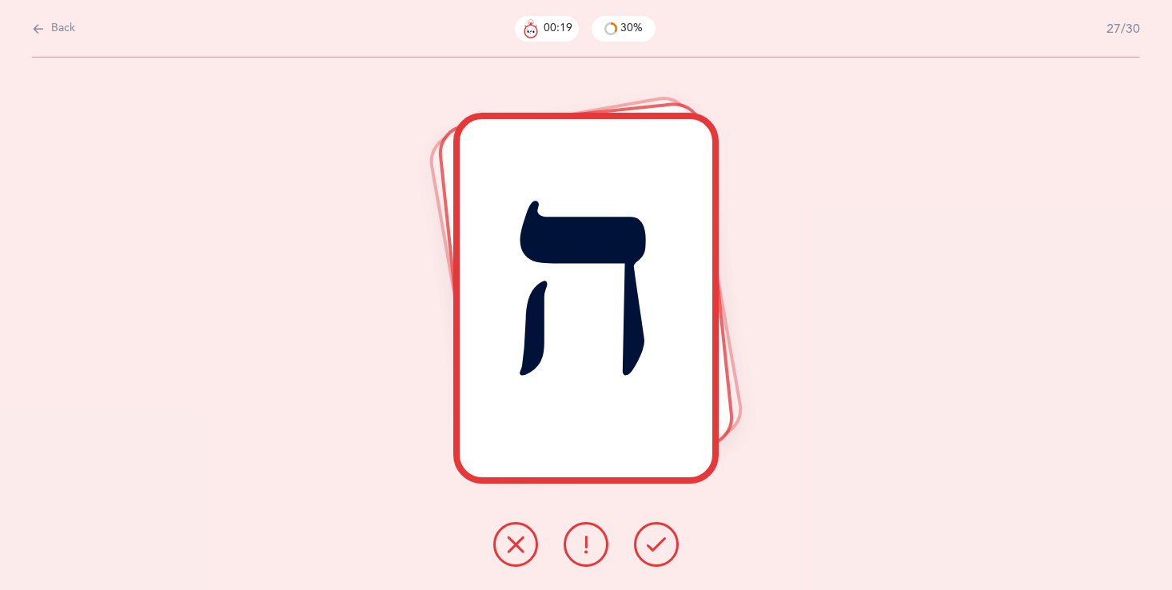
click at [515, 544] on icon at bounding box center [515, 544] width 19 height 19
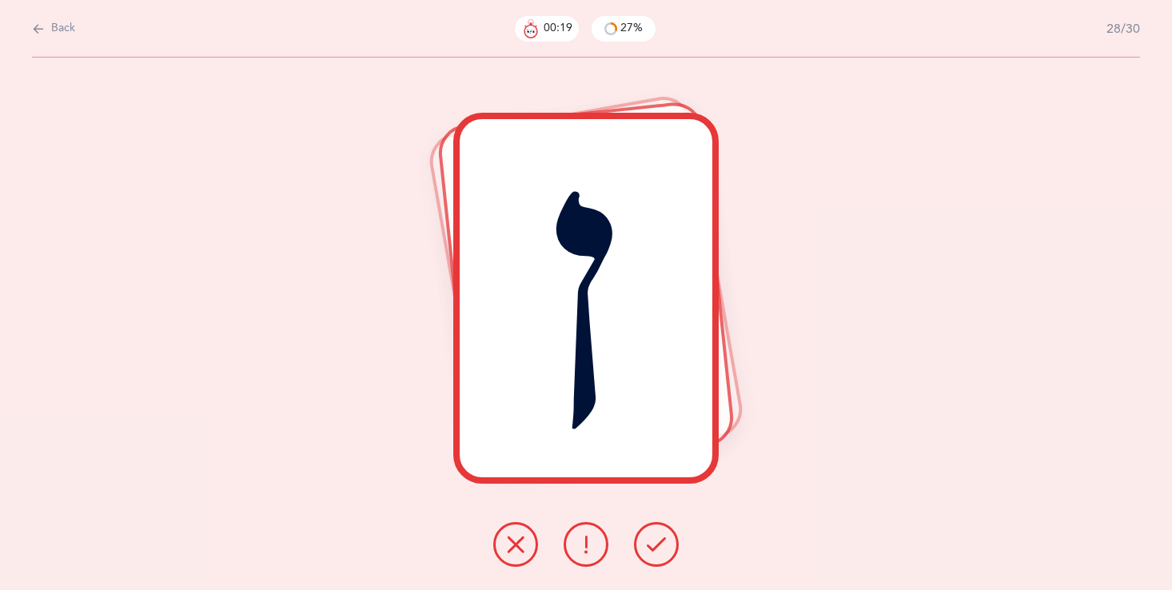
click at [515, 543] on icon at bounding box center [515, 544] width 19 height 19
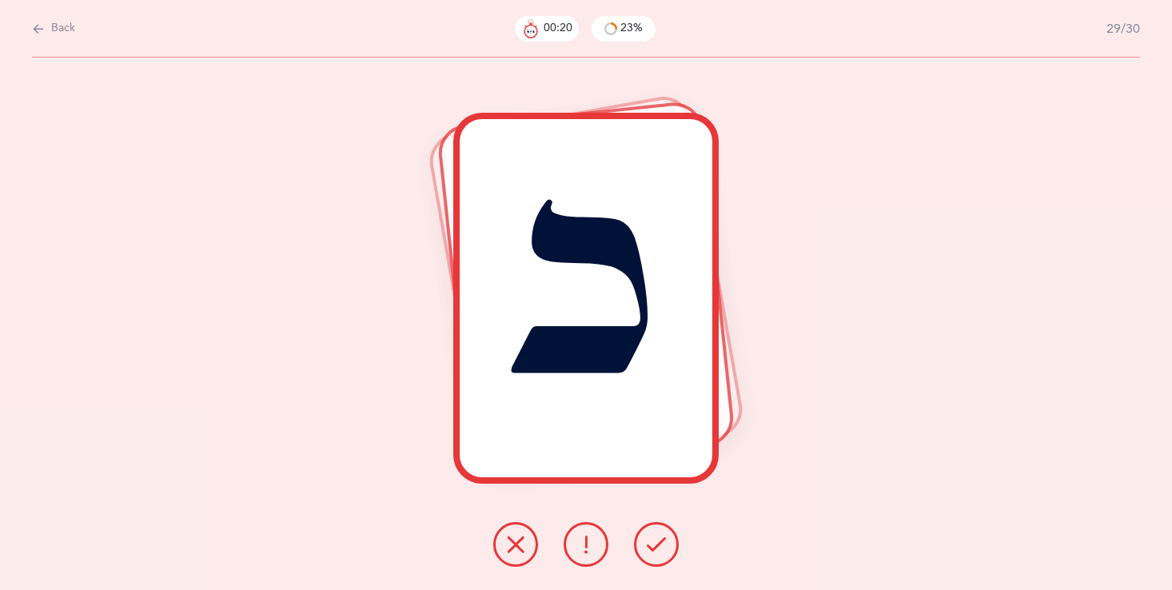
click at [515, 543] on icon at bounding box center [515, 544] width 19 height 19
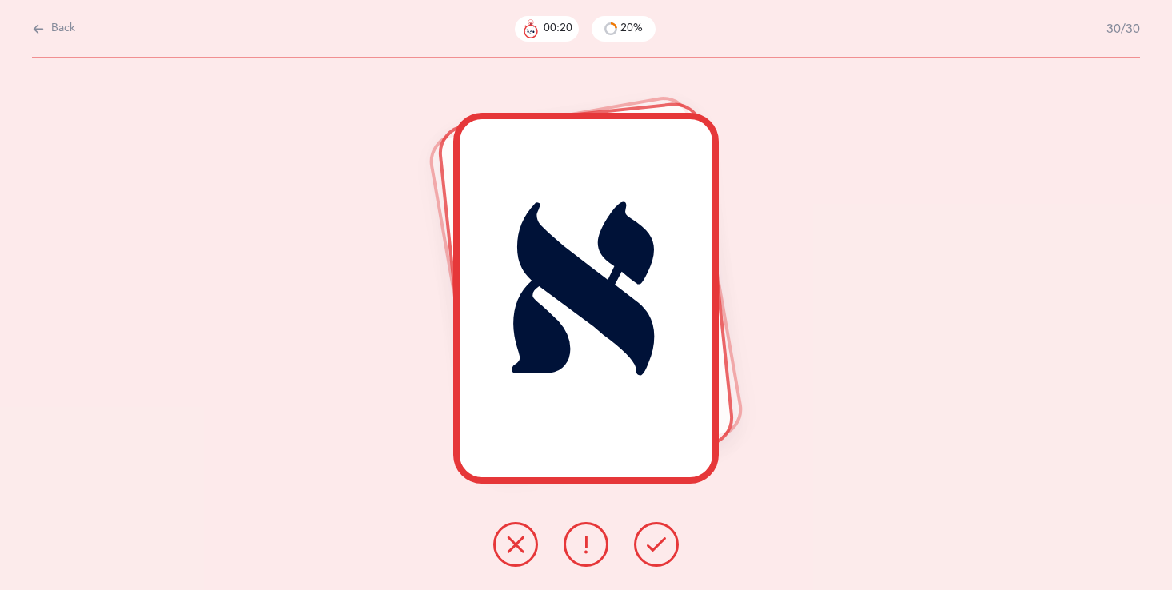
click at [515, 543] on icon at bounding box center [515, 544] width 19 height 19
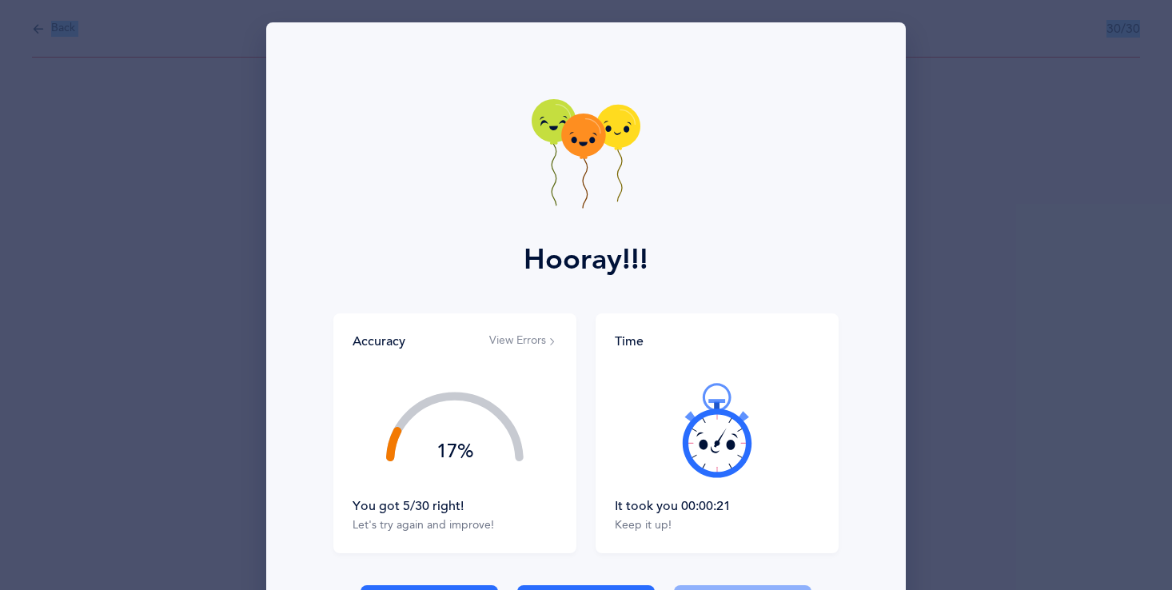
click at [515, 543] on div "Accuracy View Errors 17% You got 5/30 right! Let's try again and improve!" at bounding box center [454, 433] width 243 height 240
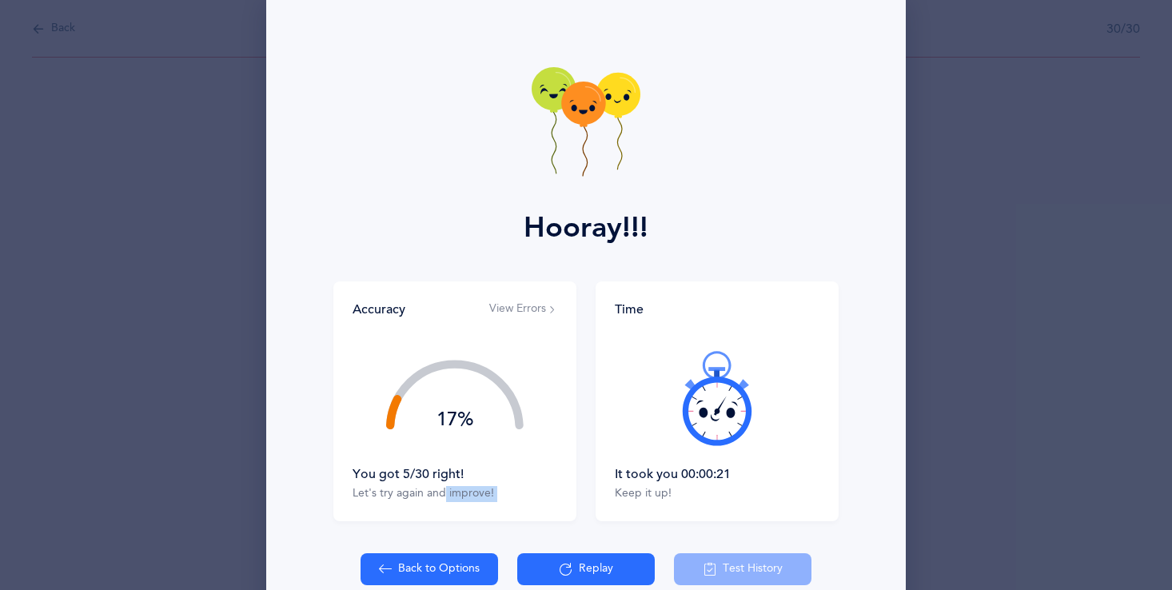
scroll to position [64, 0]
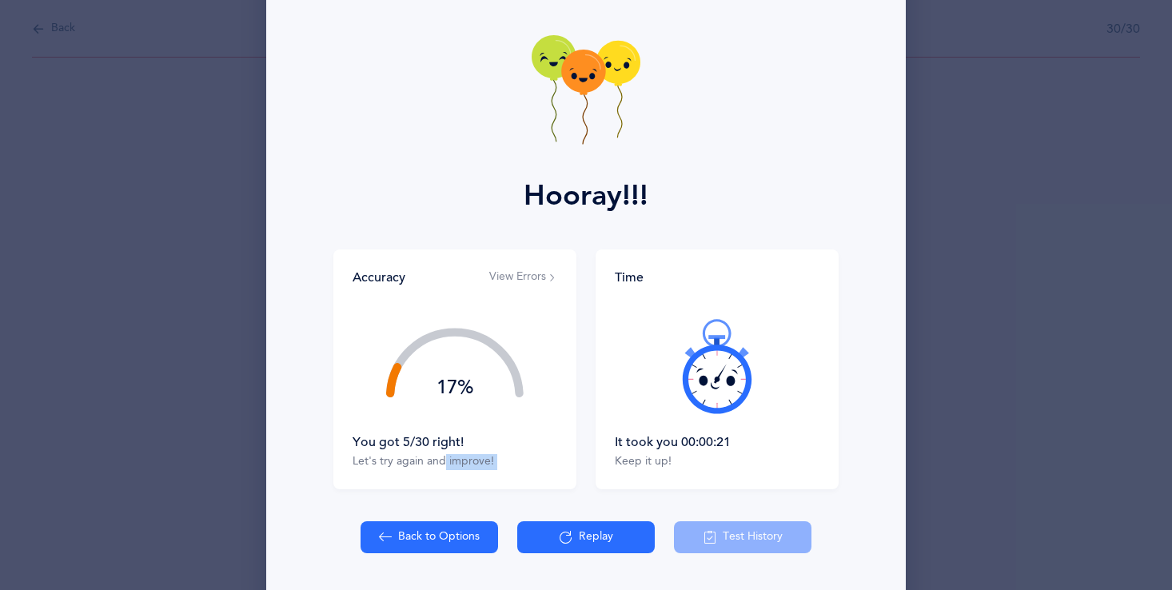
click at [587, 539] on button "Replay" at bounding box center [585, 537] width 137 height 32
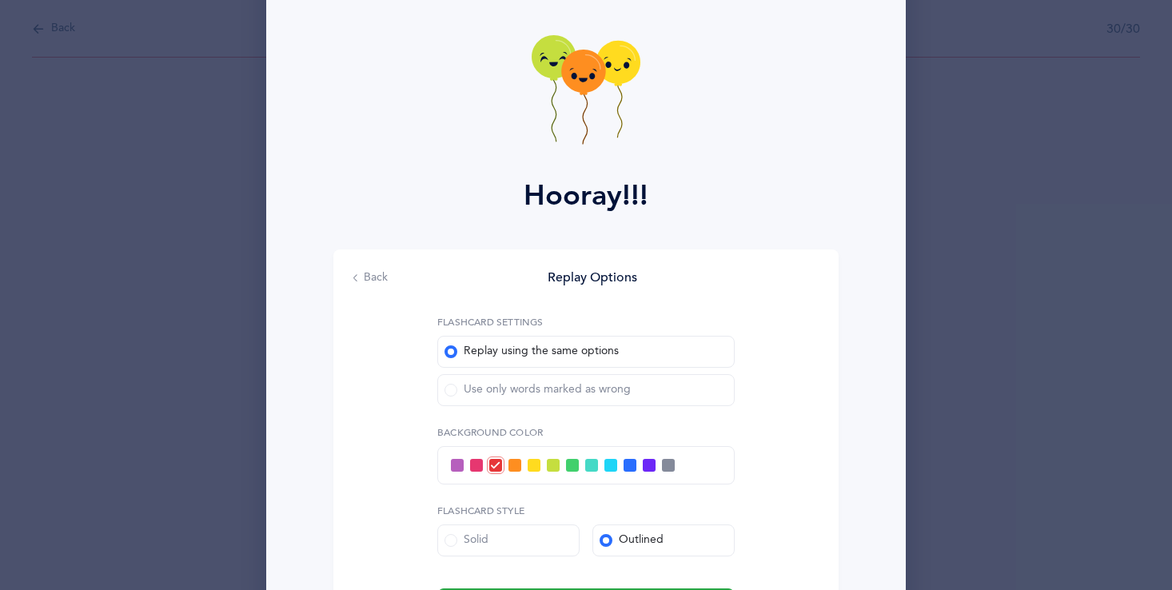
click at [373, 272] on button "Back" at bounding box center [369, 278] width 35 height 16
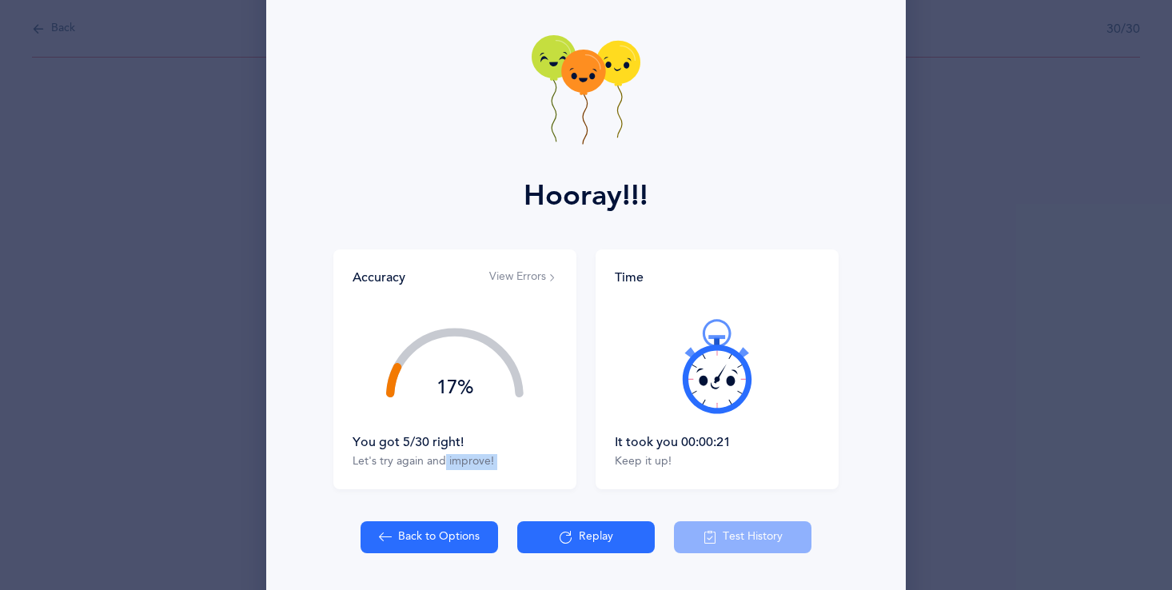
click at [400, 528] on button "Back to Options" at bounding box center [428, 537] width 137 height 32
select select "86"
select select "single"
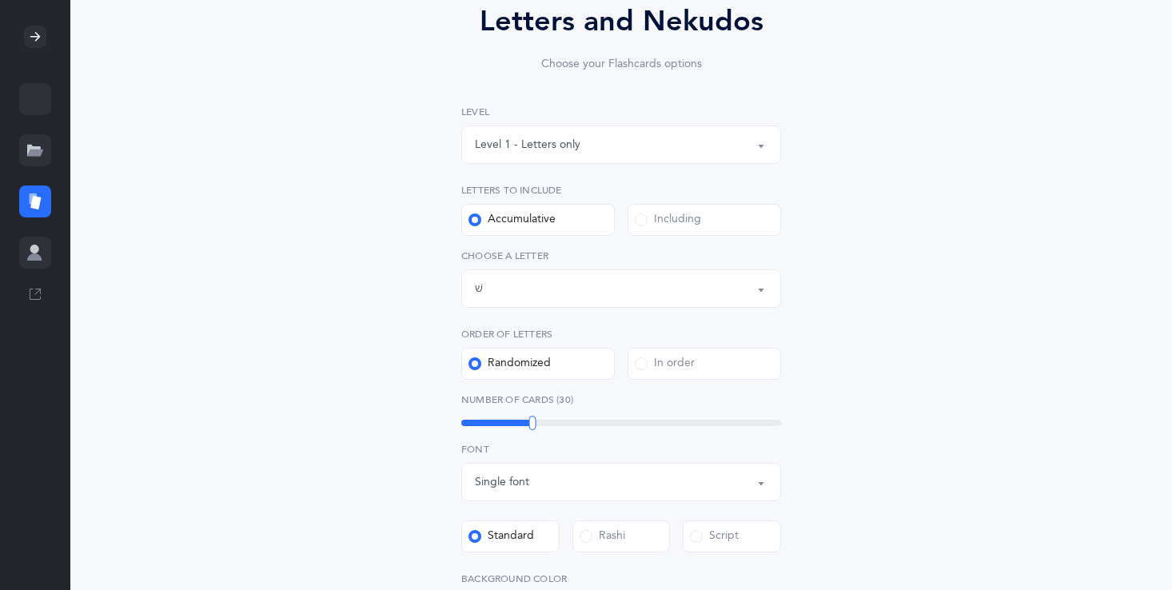
scroll to position [160, 0]
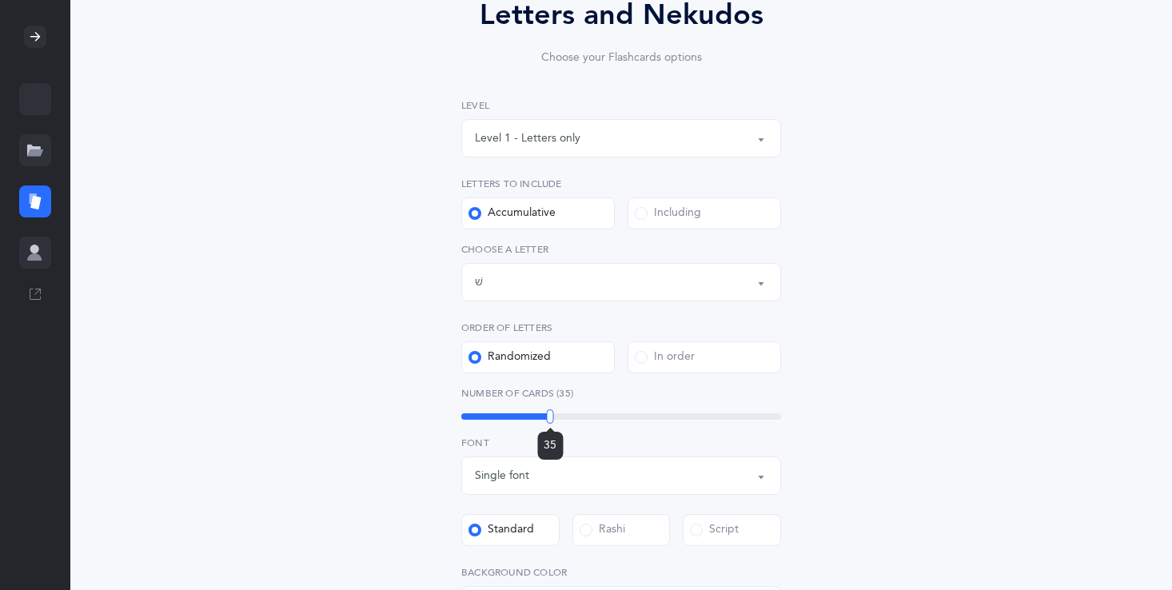
drag, startPoint x: 529, startPoint y: 412, endPoint x: 552, endPoint y: 413, distance: 23.2
click at [552, 413] on div at bounding box center [550, 416] width 7 height 14
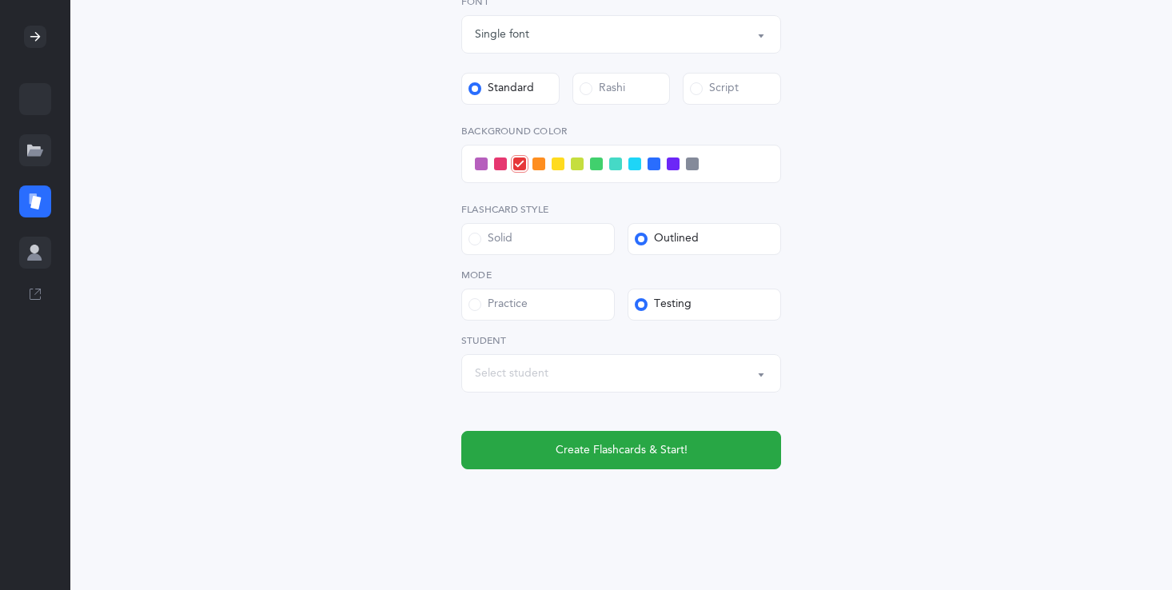
scroll to position [608, 0]
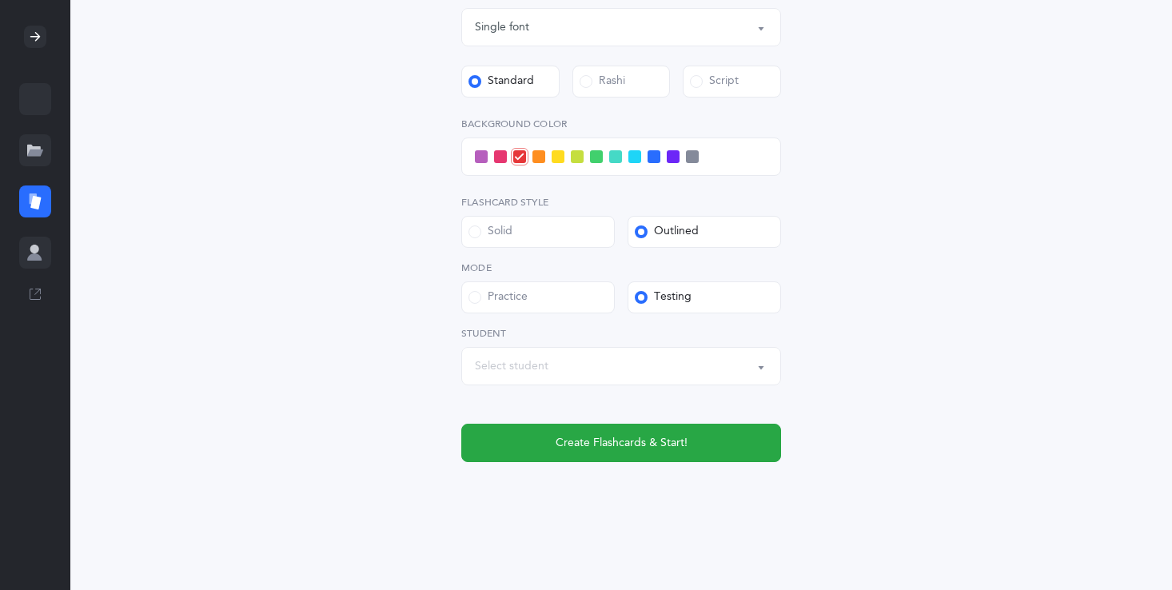
click at [625, 394] on div "Level 1 - Letters only Level 2 - Nekudos only Level 3 - Letters and Nekudos Lev…" at bounding box center [621, 56] width 320 height 812
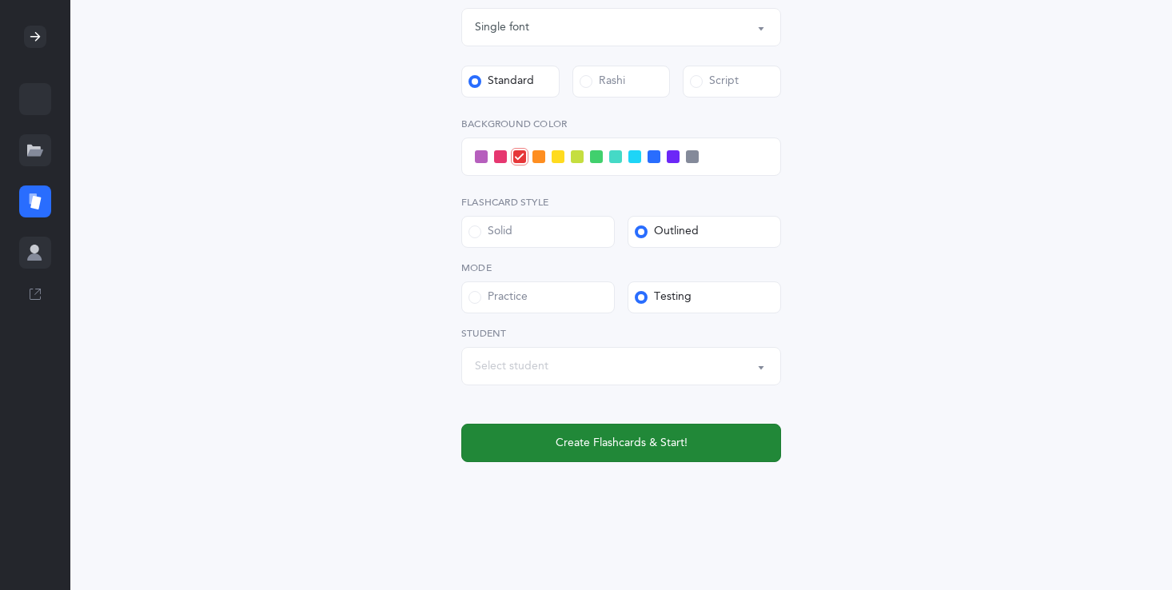
click at [634, 448] on span "Create Flashcards & Start!" at bounding box center [621, 443] width 132 height 17
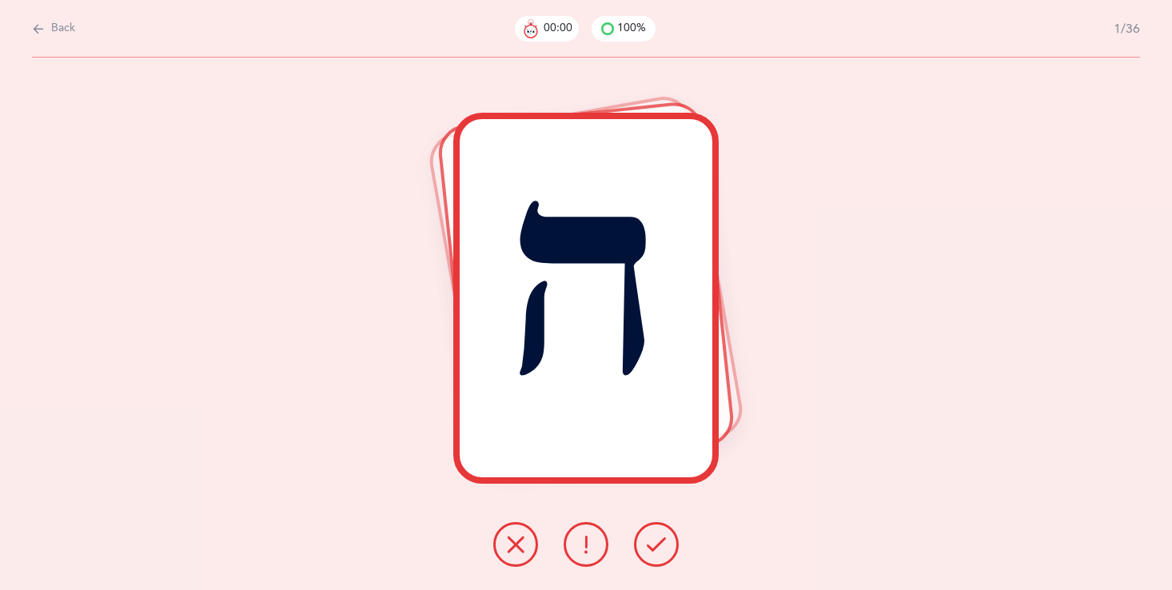
scroll to position [0, 0]
click at [518, 557] on button at bounding box center [515, 544] width 45 height 45
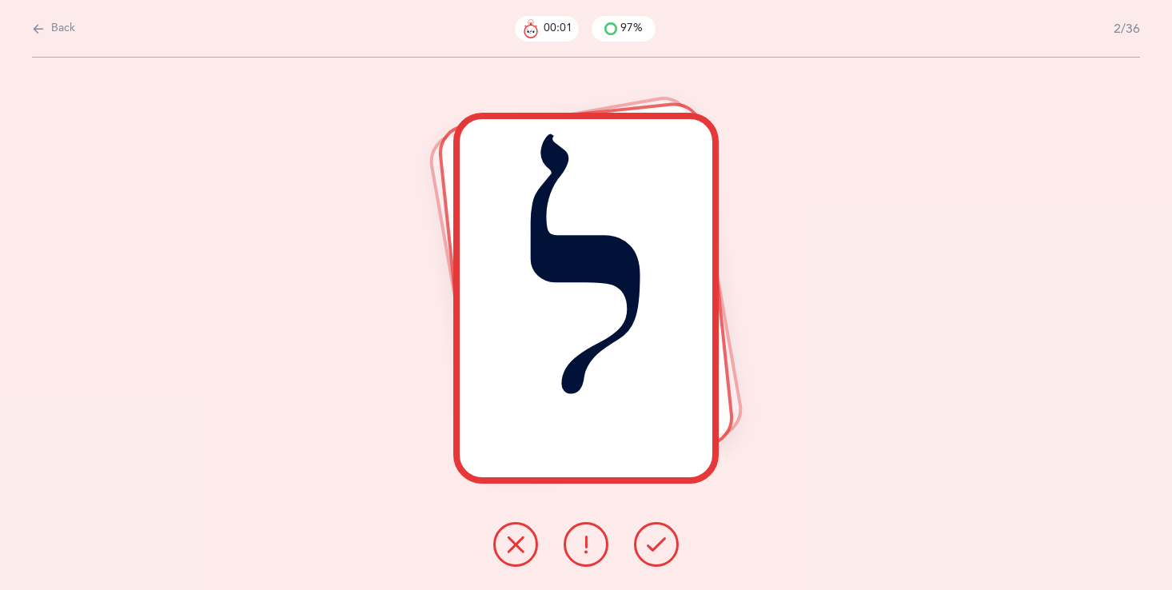
click at [518, 557] on button at bounding box center [515, 544] width 45 height 45
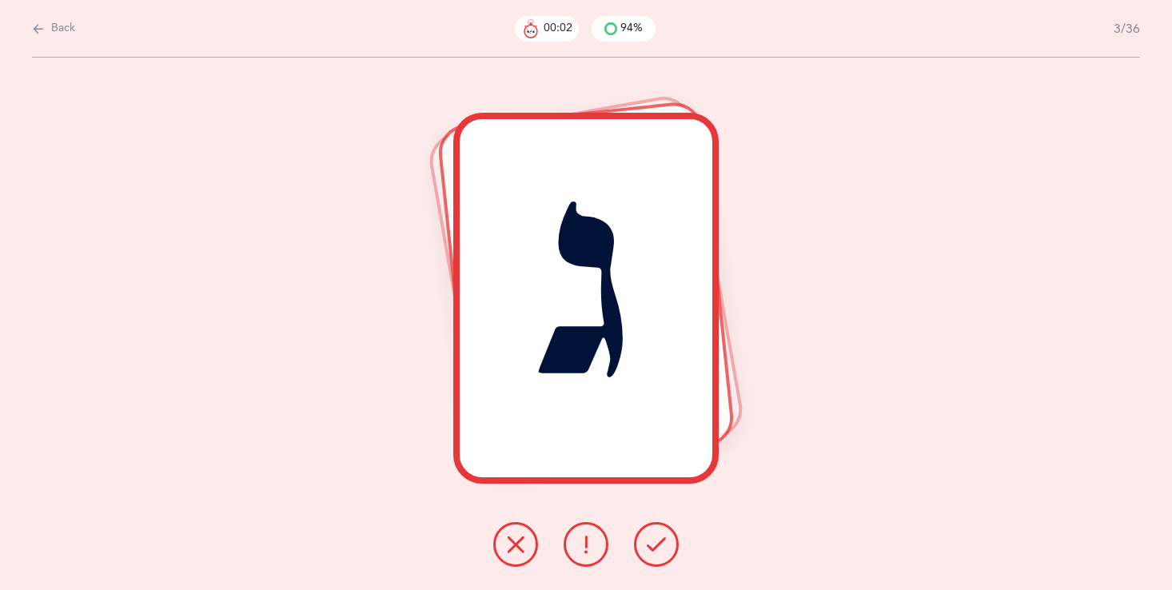
click at [518, 557] on button at bounding box center [515, 544] width 45 height 45
click at [518, 558] on button at bounding box center [515, 544] width 45 height 45
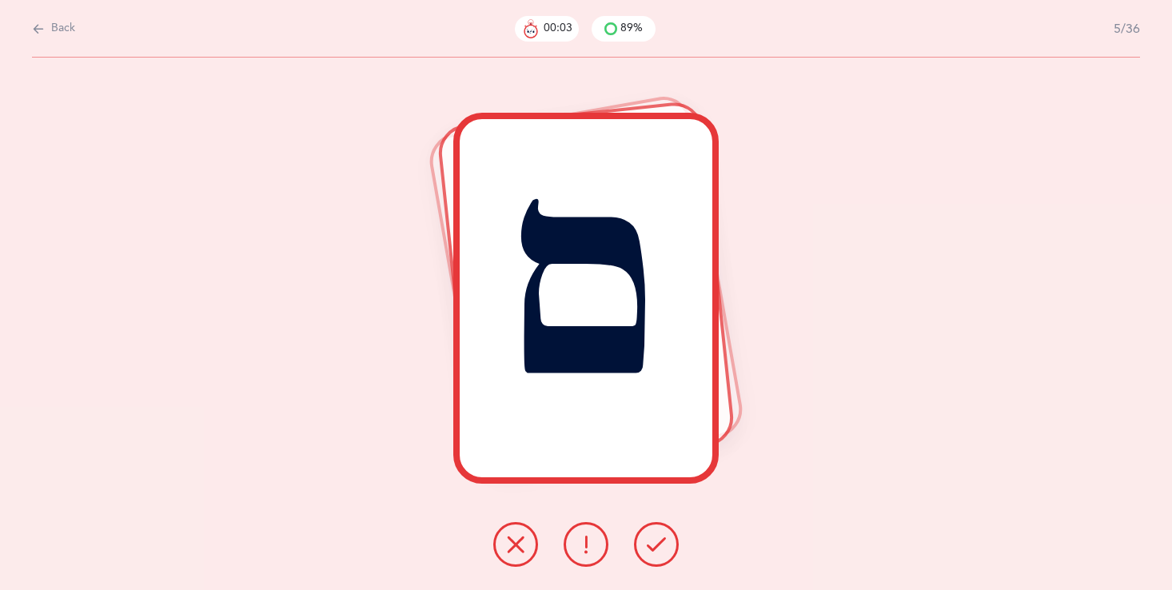
click at [518, 558] on button at bounding box center [515, 544] width 45 height 45
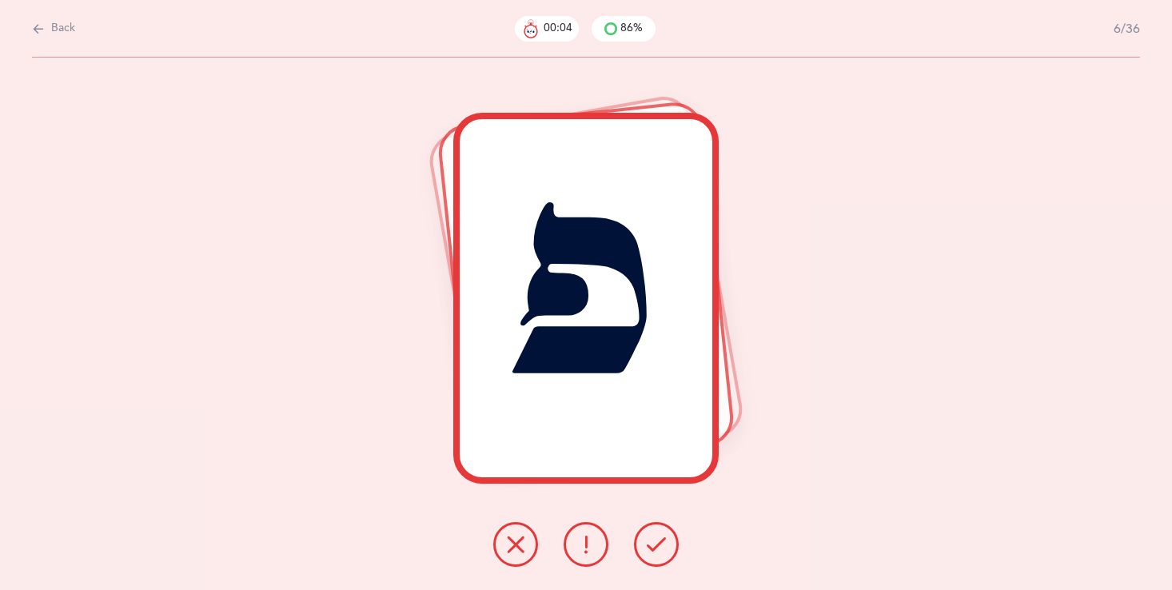
click at [518, 558] on button at bounding box center [515, 544] width 45 height 45
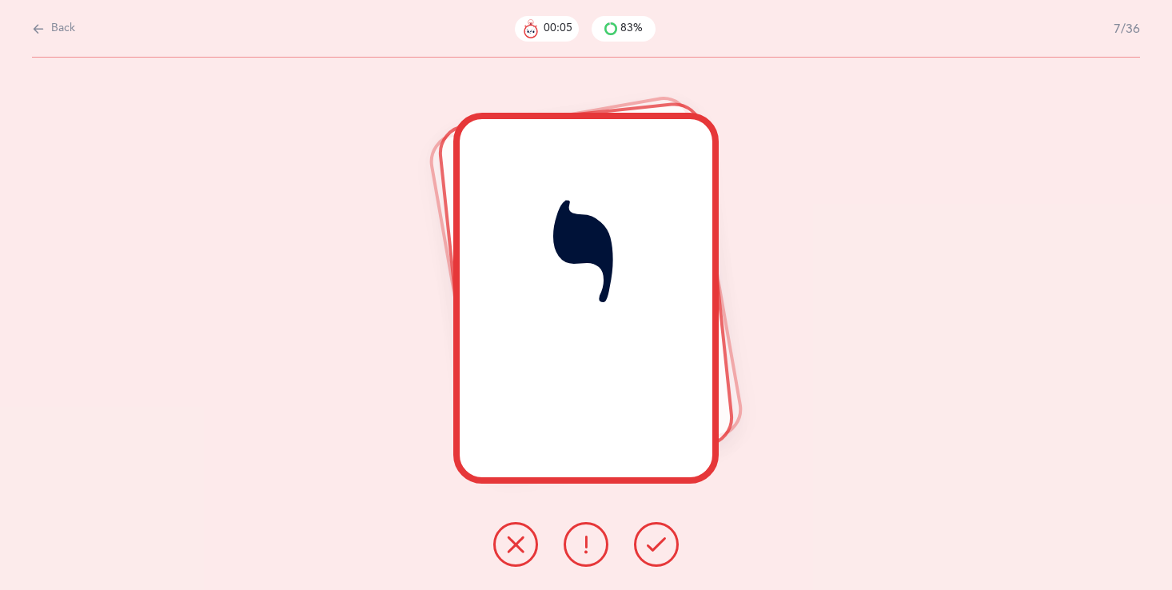
click at [518, 558] on button at bounding box center [515, 544] width 45 height 45
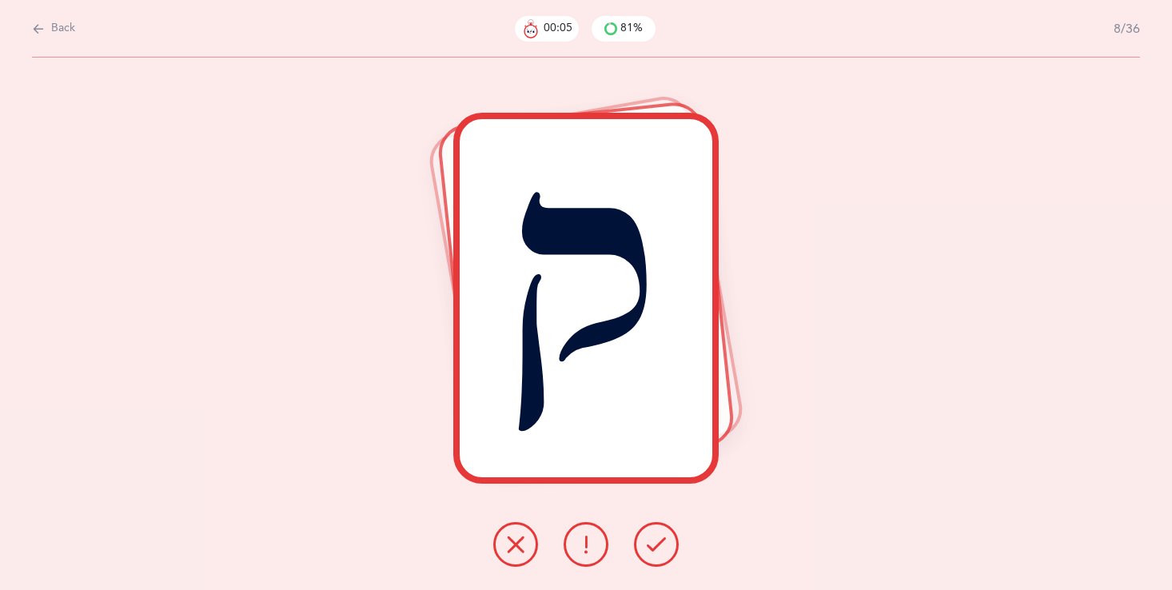
click at [518, 558] on button at bounding box center [515, 544] width 45 height 45
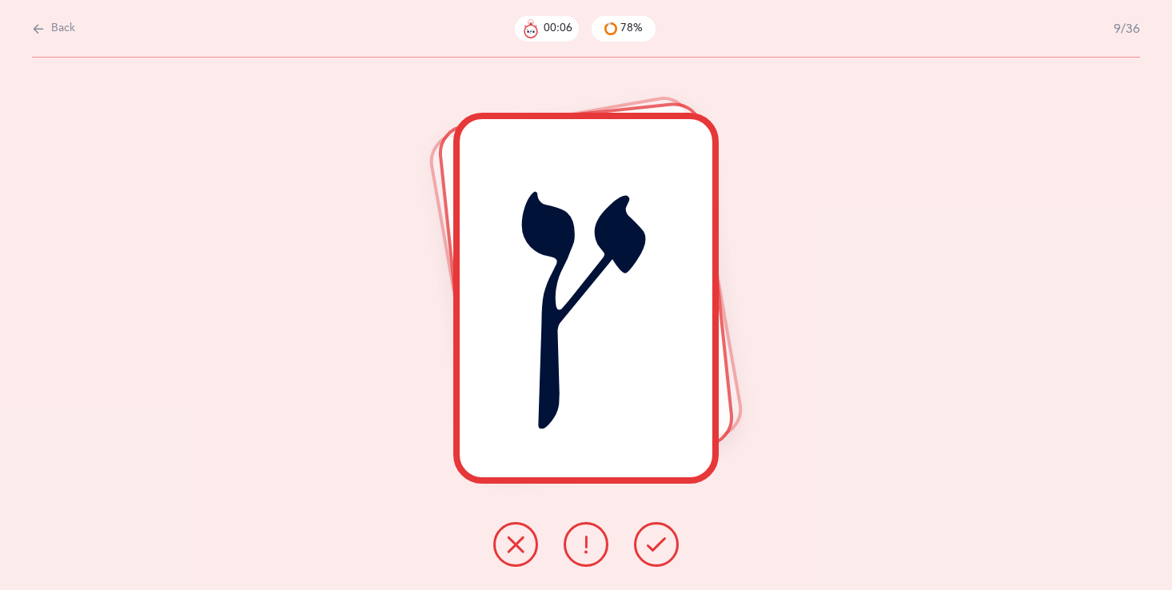
click at [518, 558] on button at bounding box center [515, 544] width 45 height 45
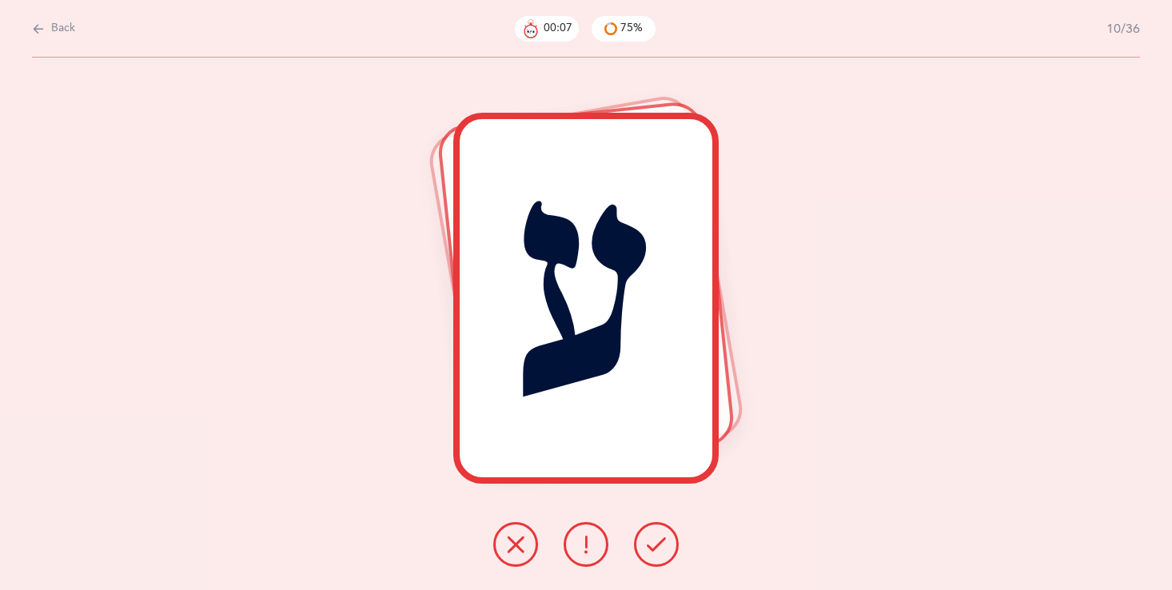
click at [518, 558] on button at bounding box center [515, 544] width 45 height 45
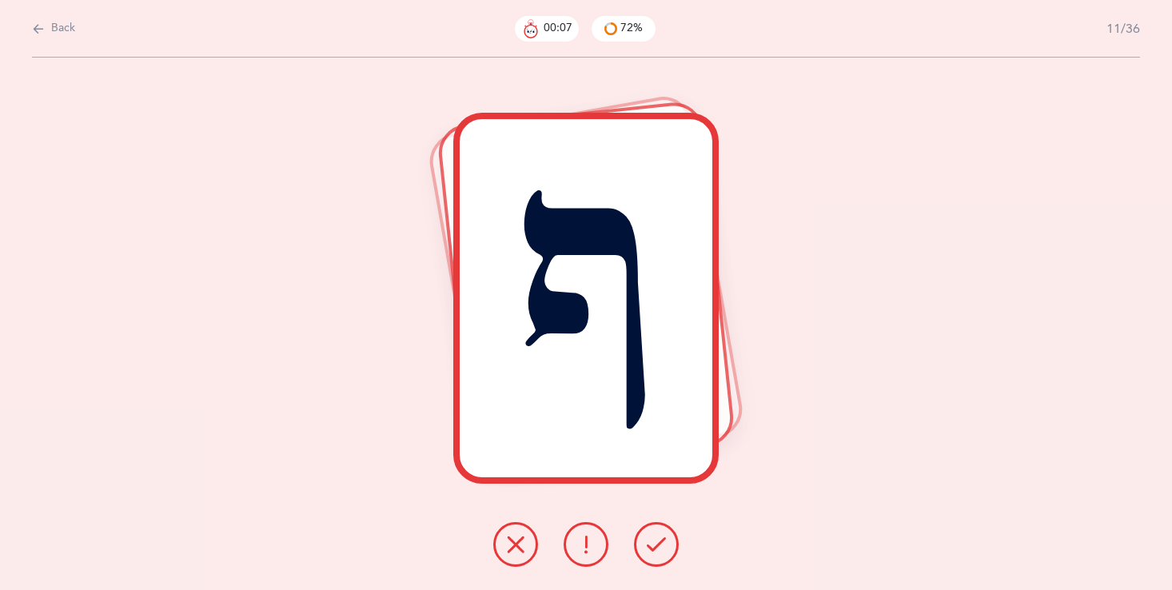
click at [518, 558] on button at bounding box center [515, 544] width 45 height 45
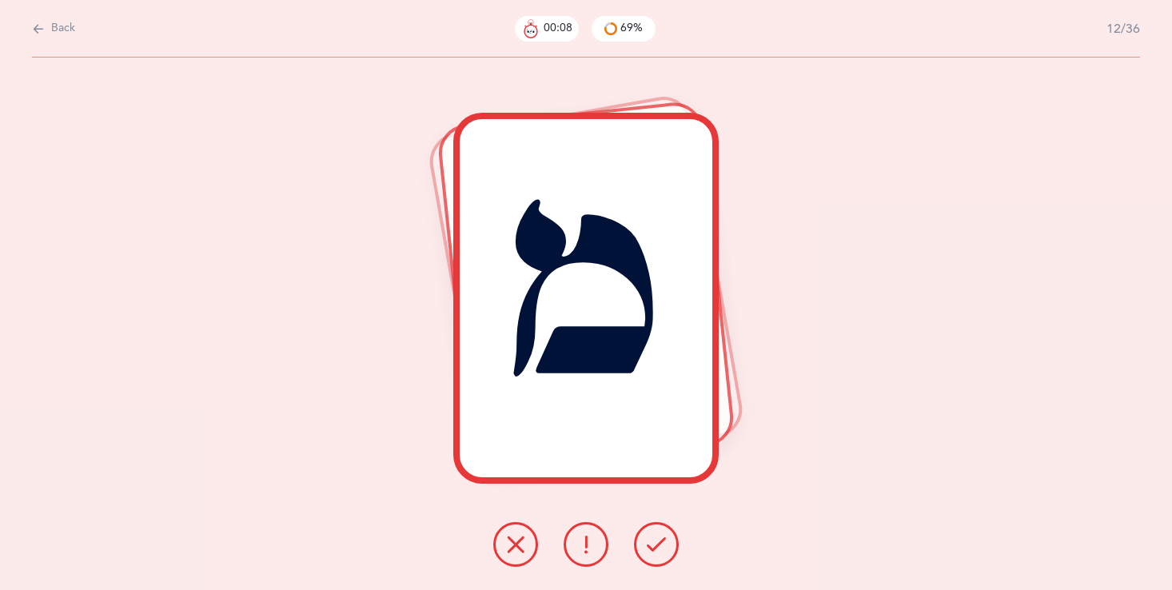
click at [518, 558] on button at bounding box center [515, 544] width 45 height 45
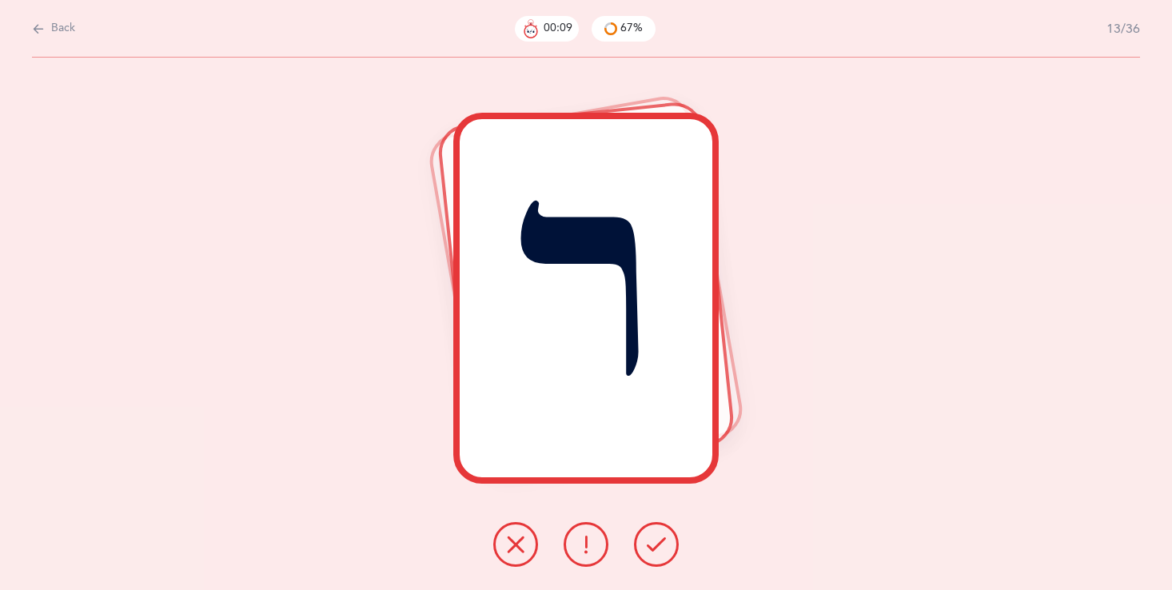
click at [518, 559] on button at bounding box center [515, 544] width 45 height 45
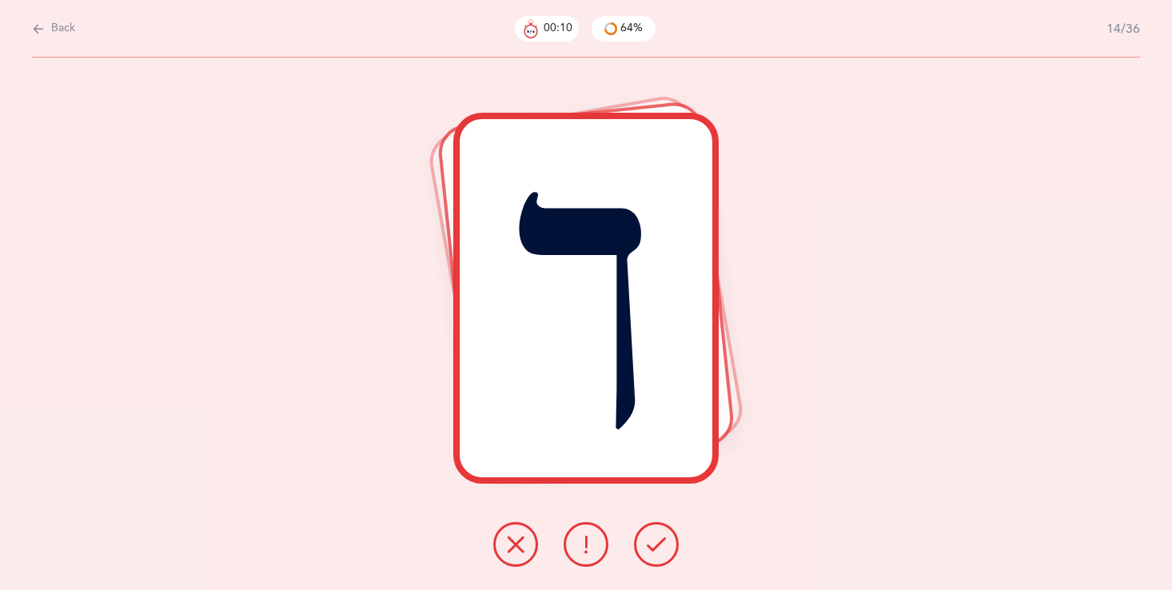
click at [518, 559] on button at bounding box center [515, 544] width 45 height 45
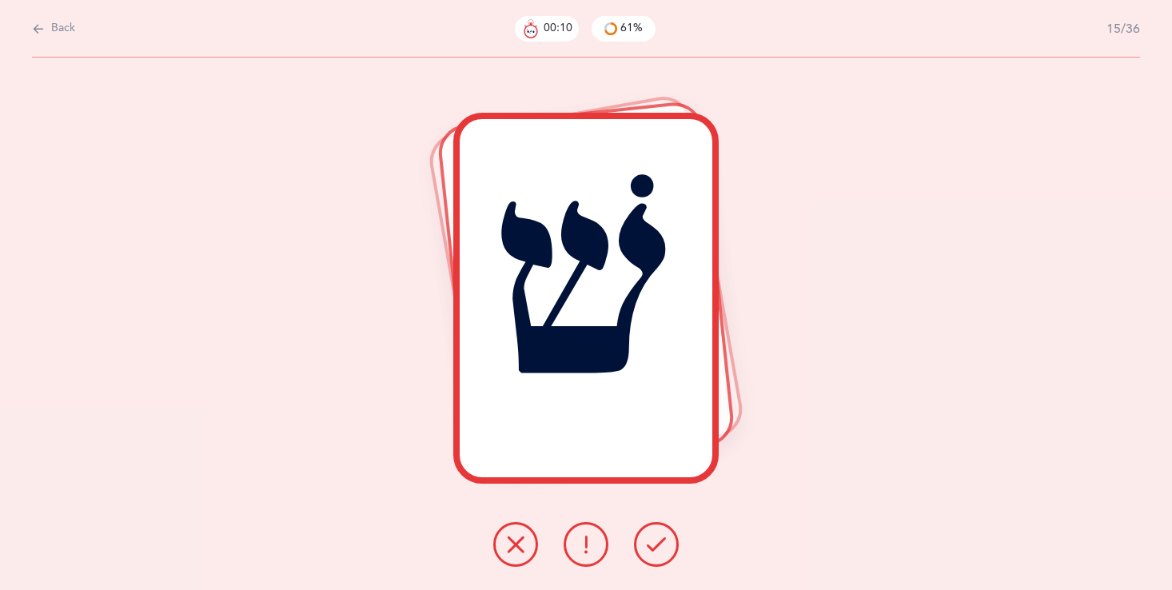
click at [518, 559] on button at bounding box center [515, 544] width 45 height 45
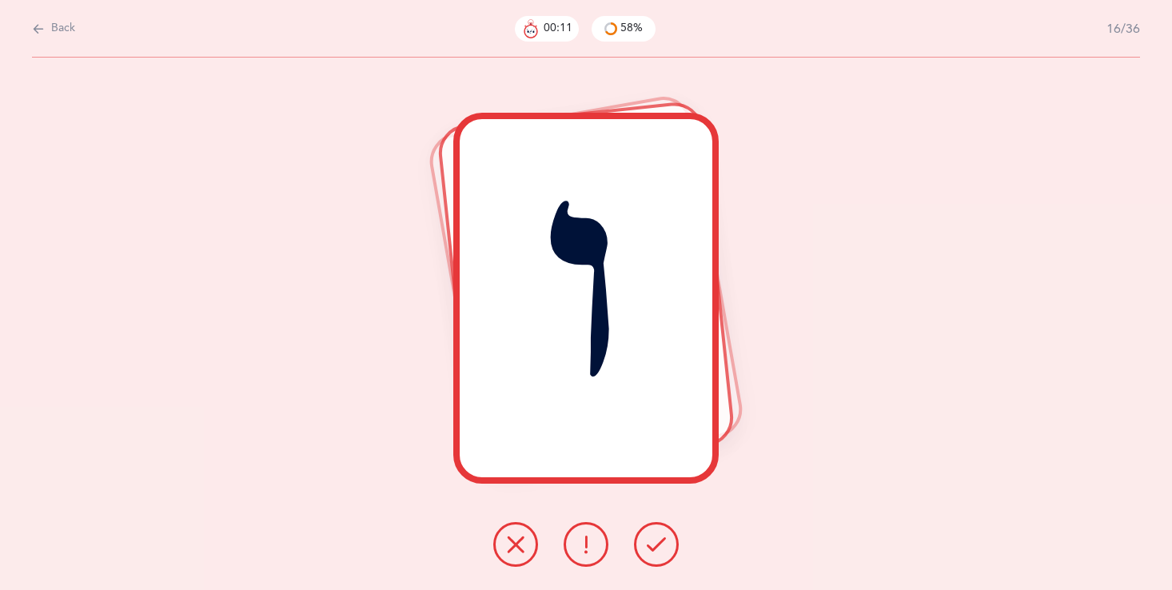
click at [518, 559] on button at bounding box center [515, 544] width 45 height 45
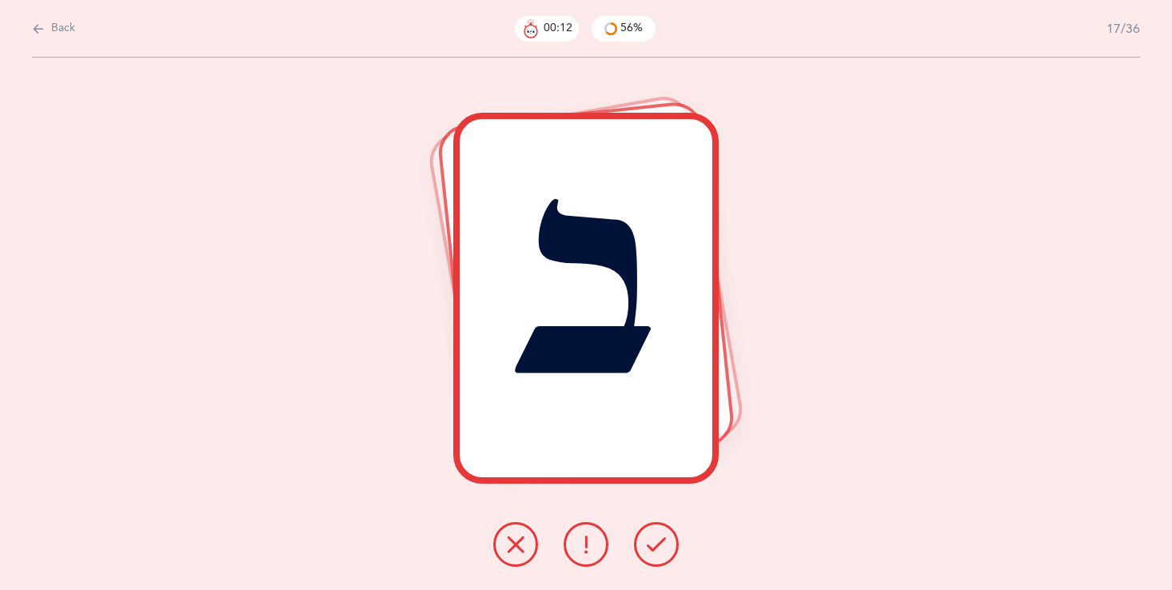
click at [518, 559] on button at bounding box center [515, 544] width 45 height 45
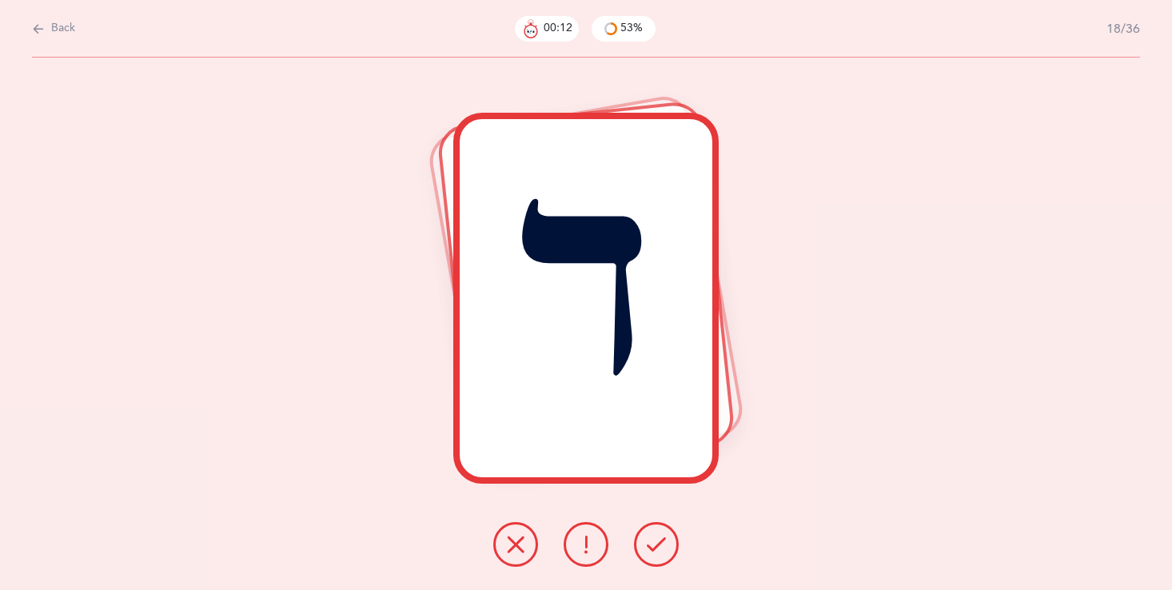
click at [518, 559] on button at bounding box center [515, 544] width 45 height 45
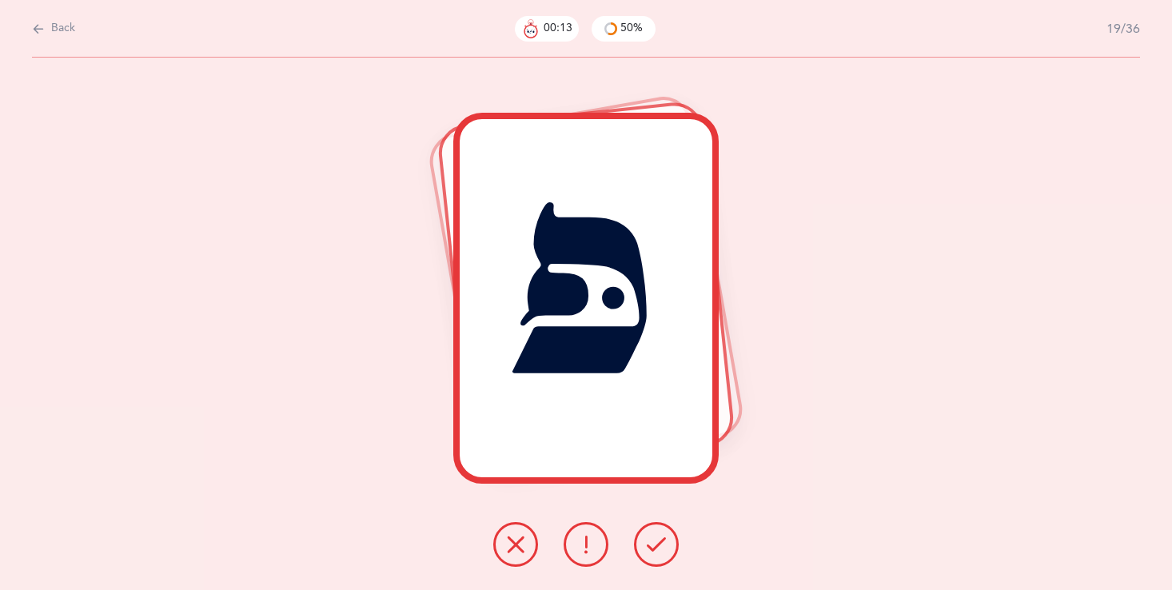
click at [518, 559] on button at bounding box center [515, 544] width 45 height 45
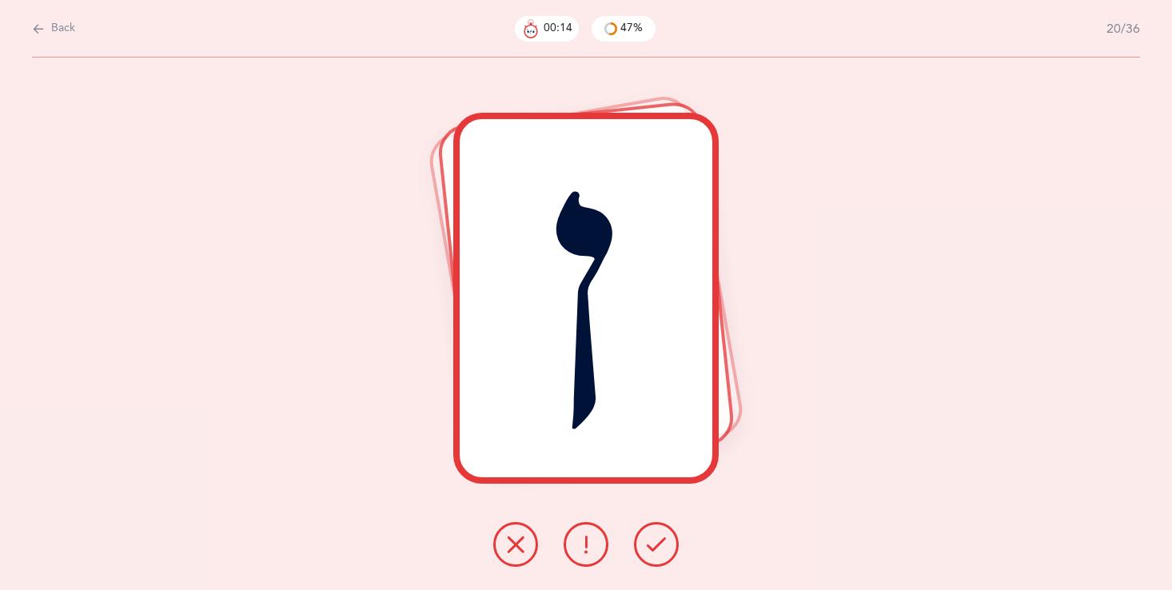
click at [518, 559] on button at bounding box center [515, 544] width 45 height 45
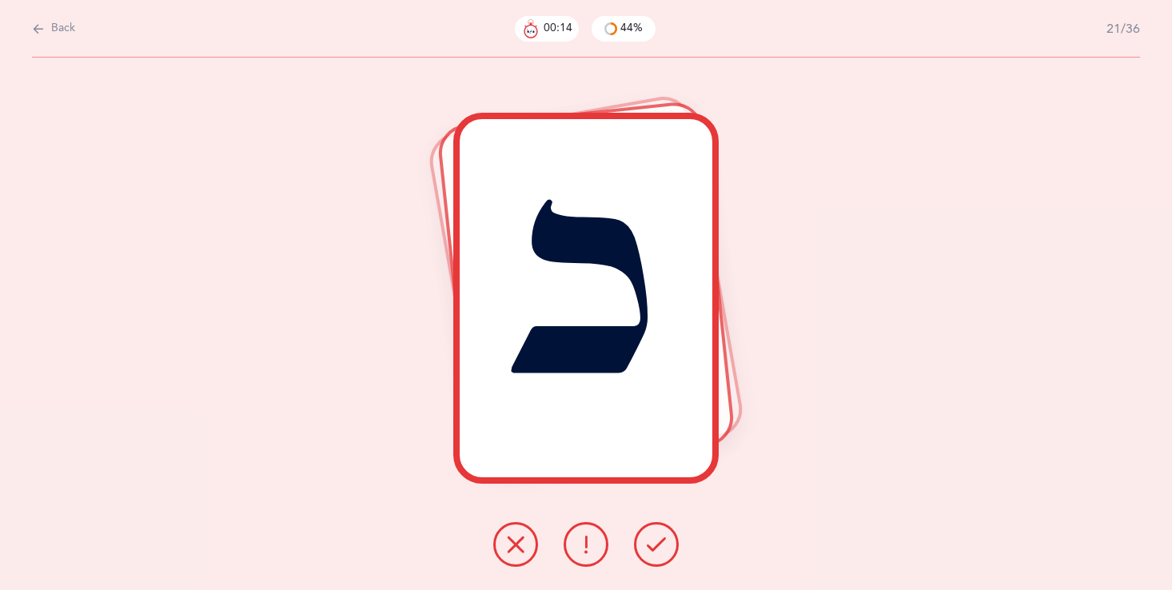
click at [518, 559] on button at bounding box center [515, 544] width 45 height 45
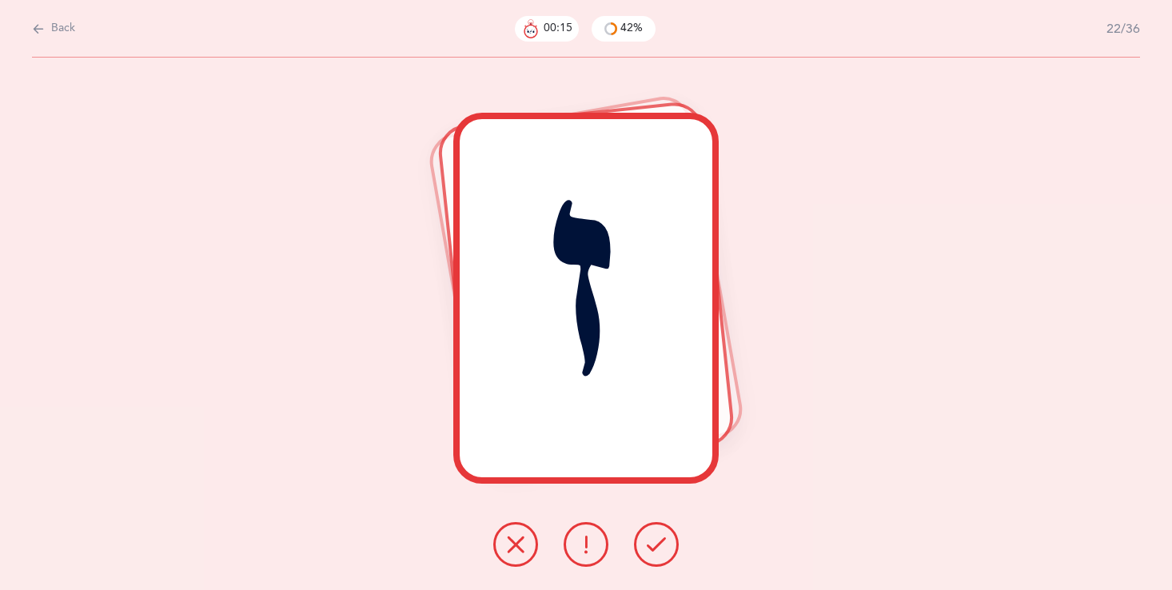
click at [518, 559] on button at bounding box center [515, 544] width 45 height 45
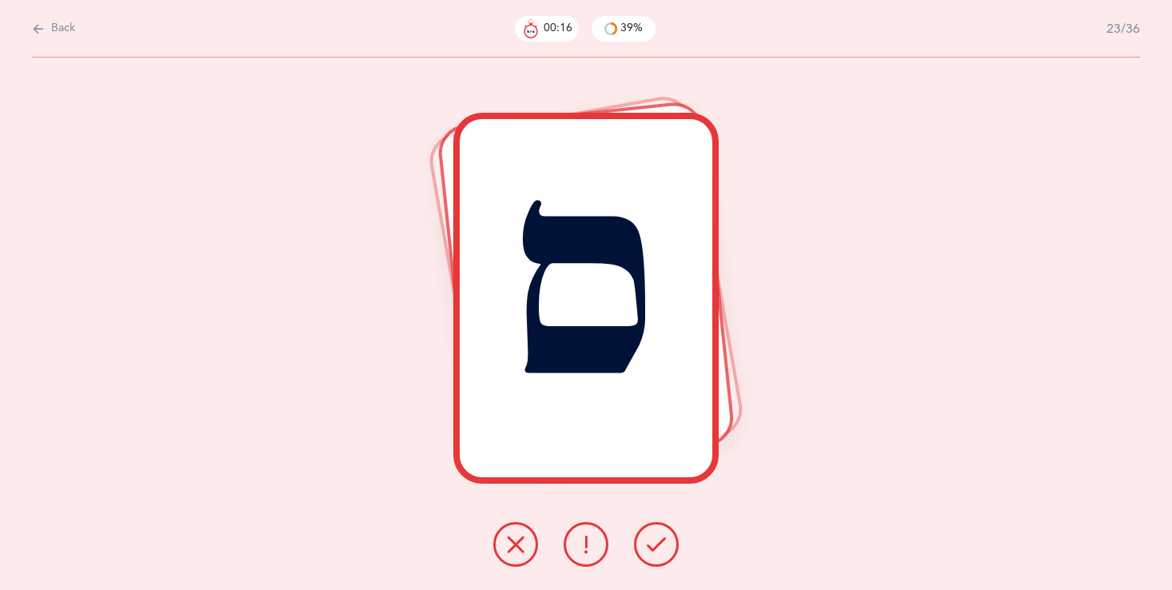
click at [518, 559] on button at bounding box center [515, 544] width 45 height 45
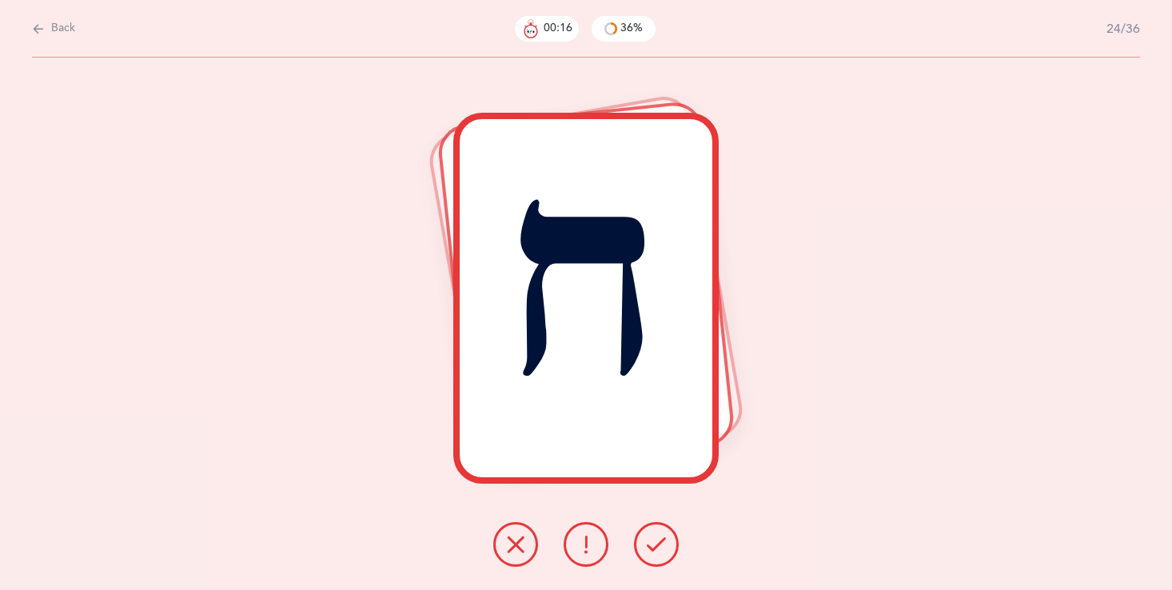
click at [518, 562] on button at bounding box center [515, 544] width 45 height 45
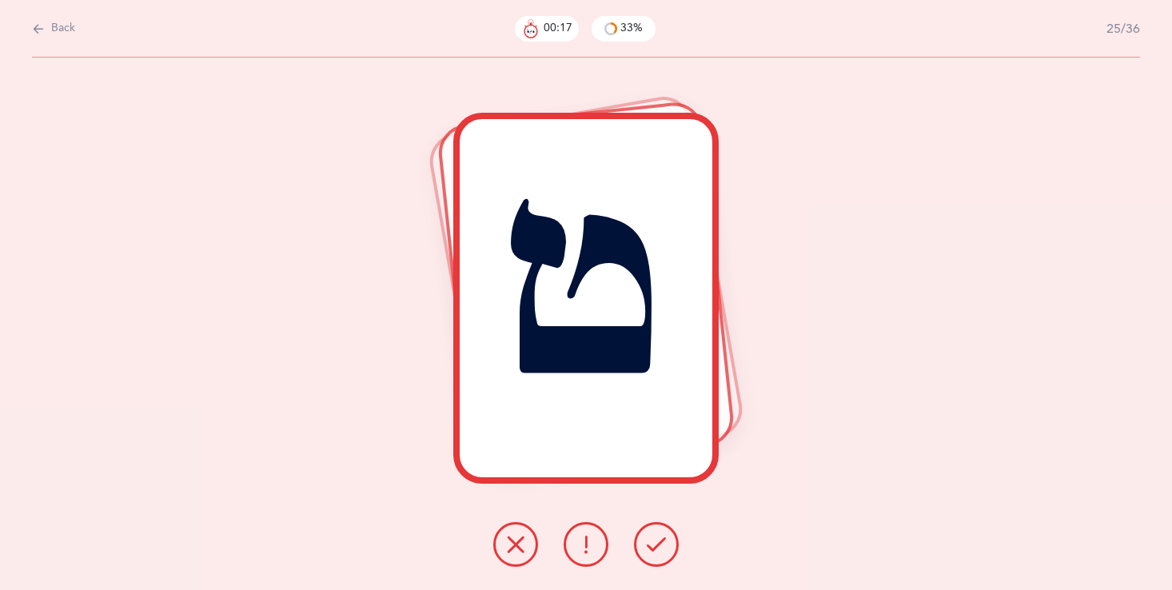
click at [518, 562] on button at bounding box center [515, 544] width 45 height 45
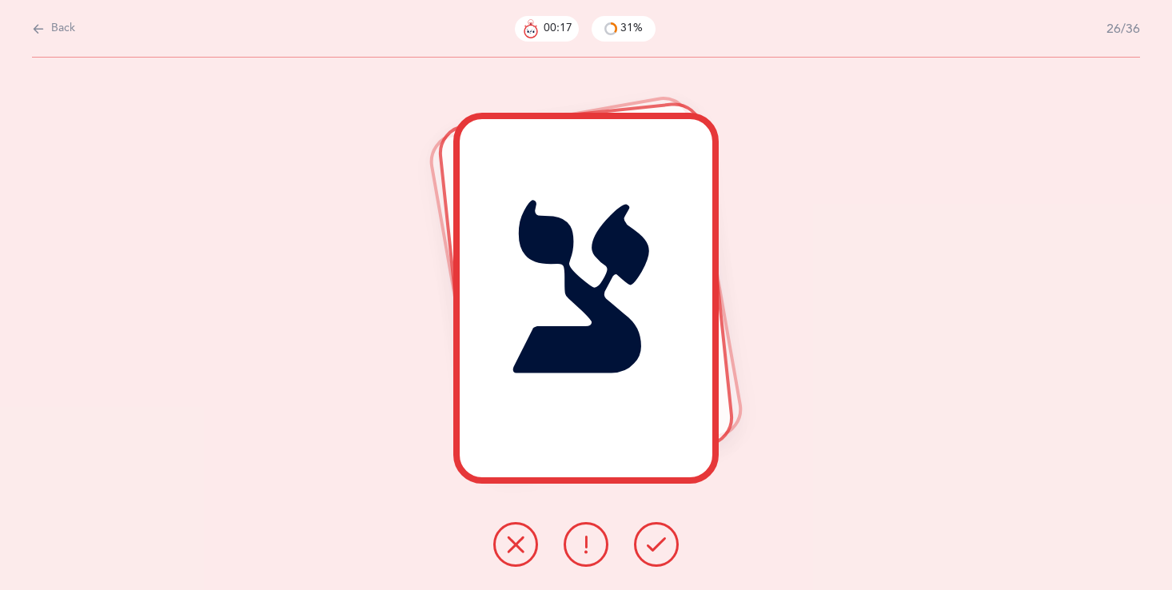
click at [518, 562] on button at bounding box center [515, 544] width 45 height 45
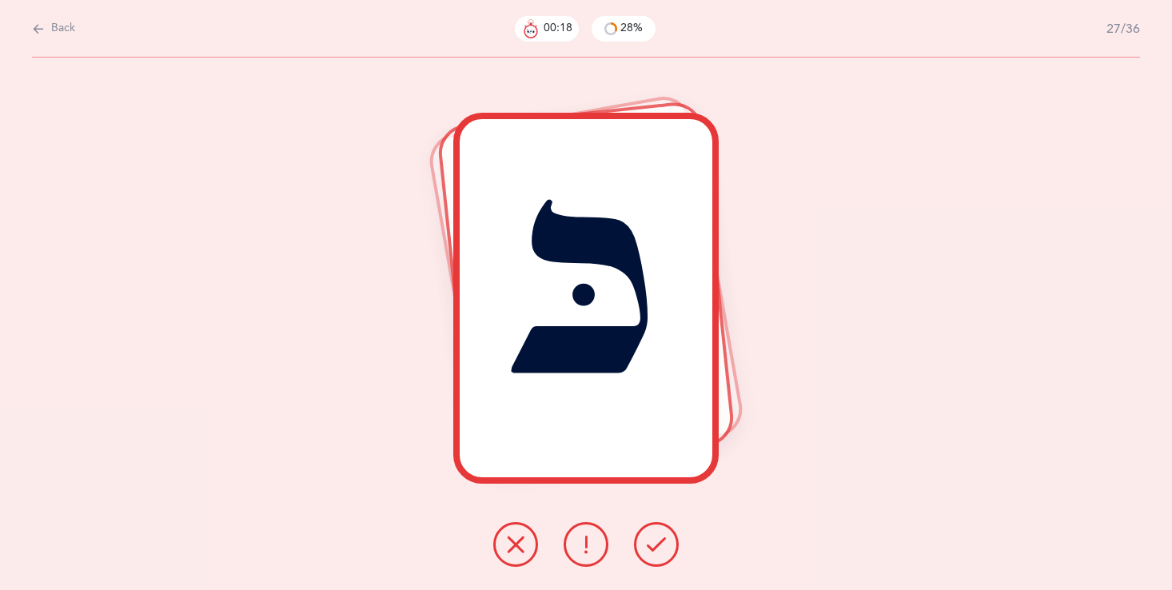
click at [518, 562] on button at bounding box center [515, 544] width 45 height 45
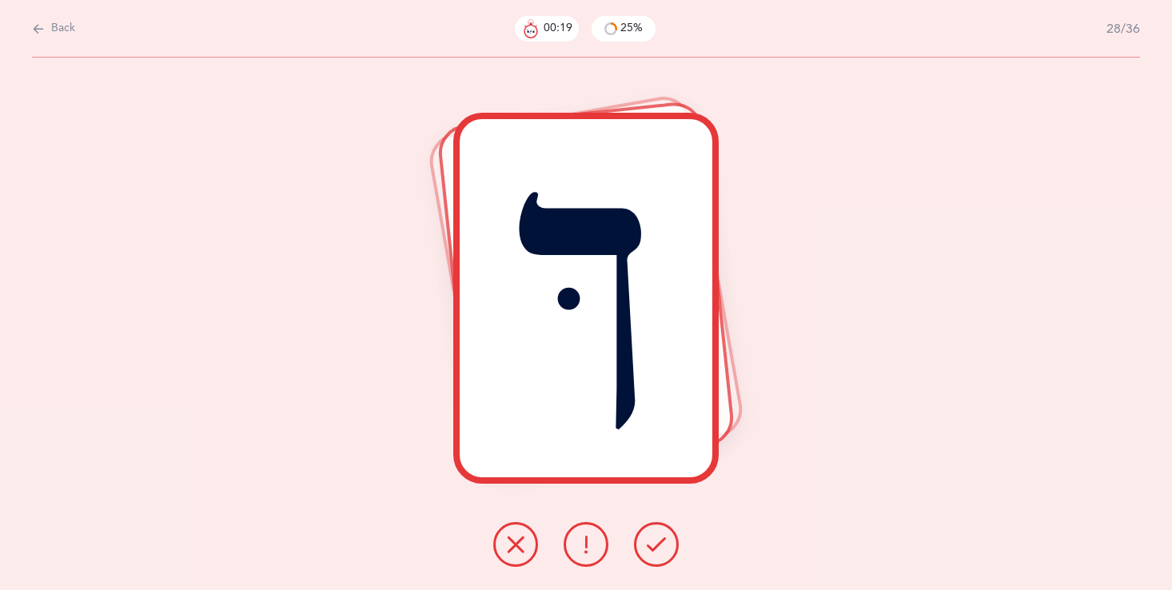
click at [518, 562] on button at bounding box center [515, 544] width 45 height 45
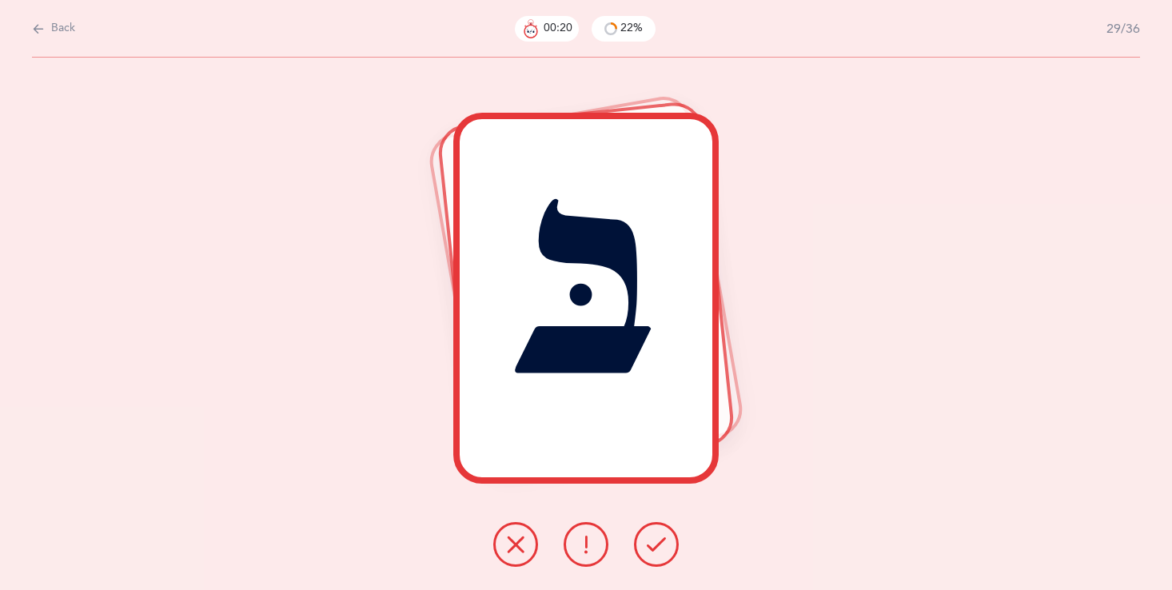
click at [518, 562] on button at bounding box center [515, 544] width 45 height 45
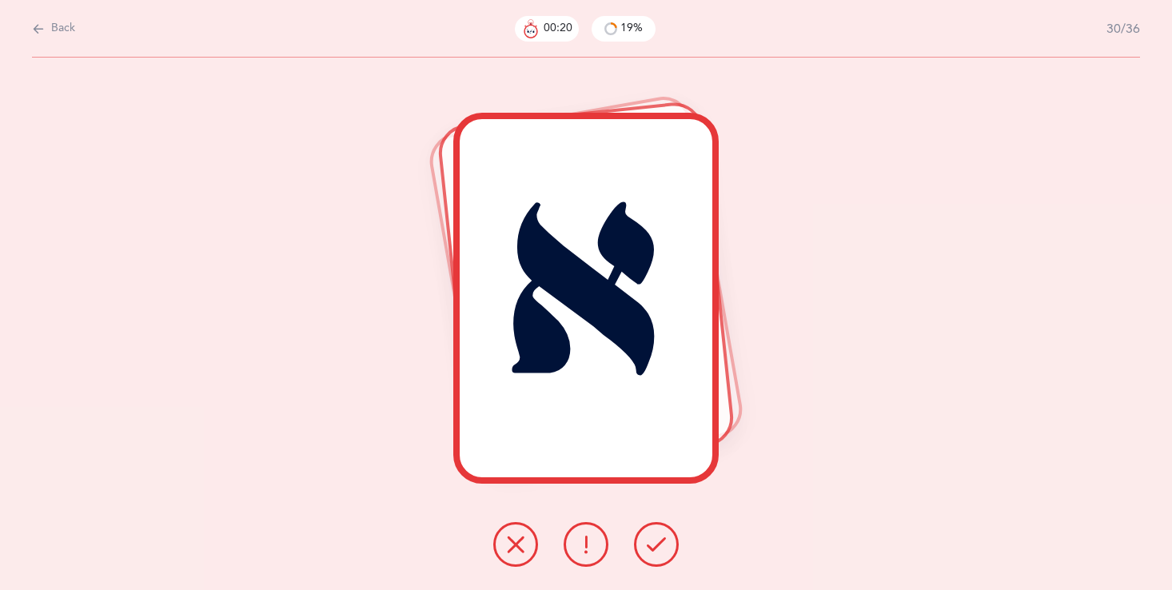
click at [518, 562] on button at bounding box center [515, 544] width 45 height 45
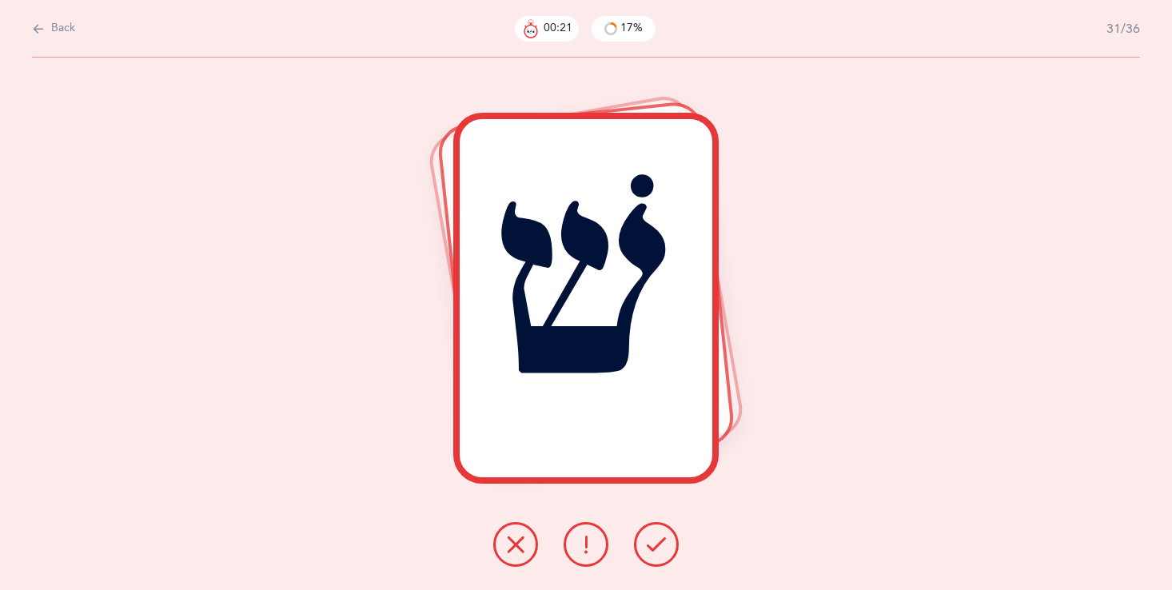
click at [518, 562] on button at bounding box center [515, 544] width 45 height 45
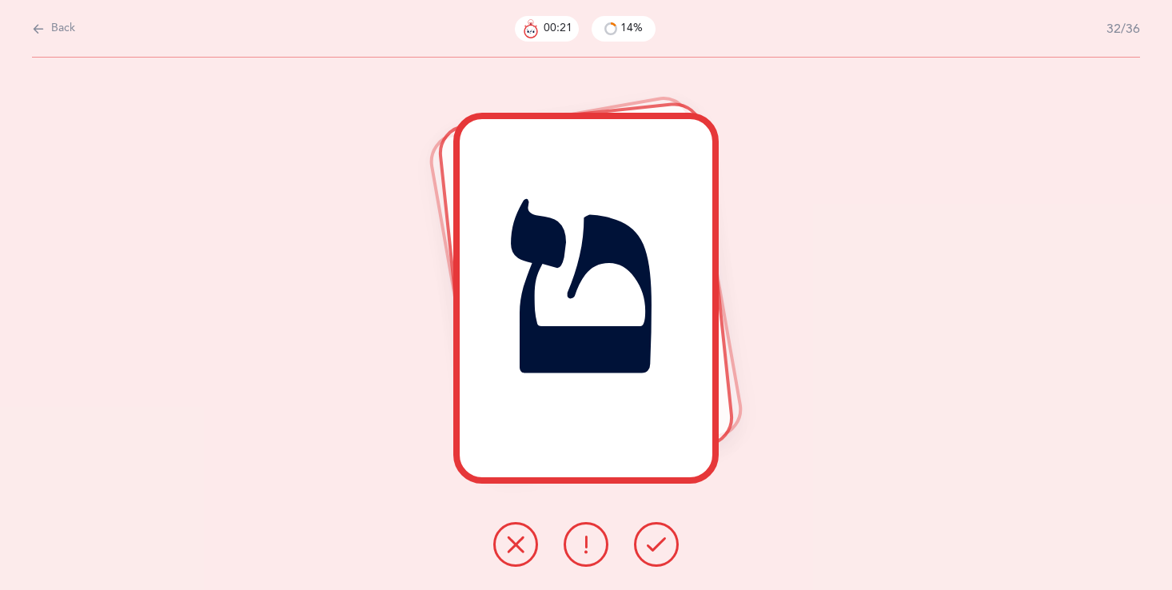
click at [518, 563] on button at bounding box center [515, 544] width 45 height 45
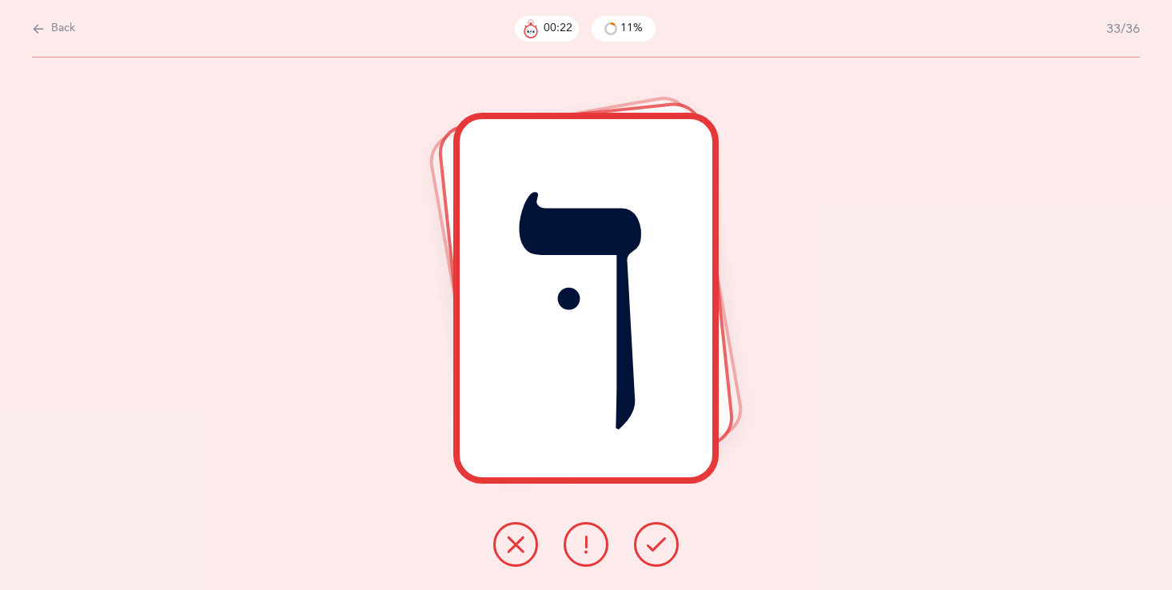
click at [518, 563] on button at bounding box center [515, 544] width 45 height 45
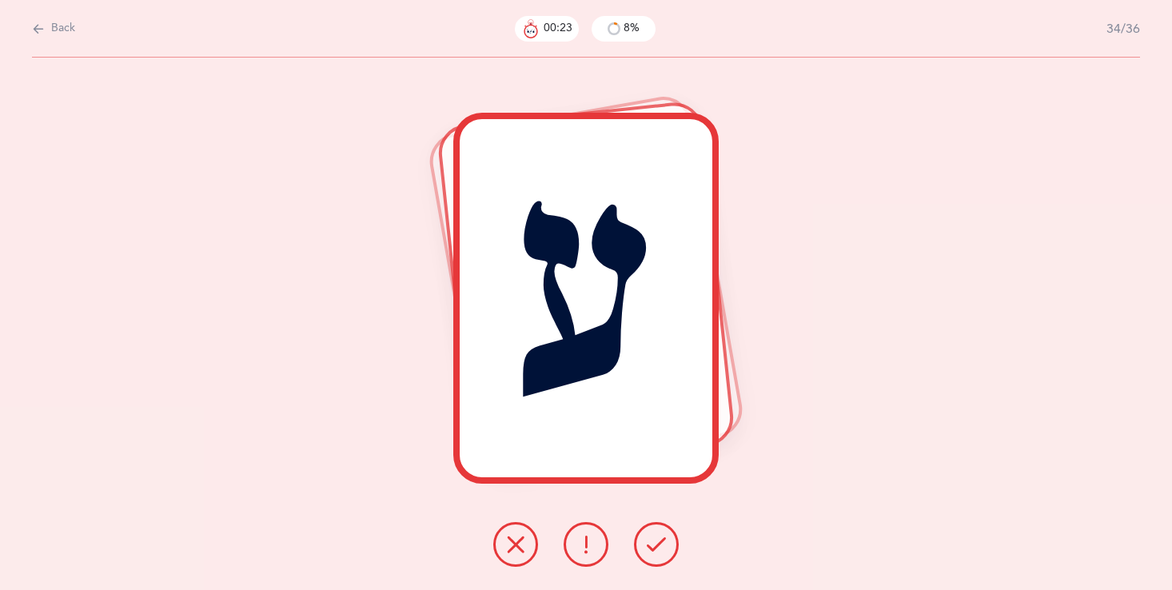
click at [518, 563] on button at bounding box center [515, 544] width 45 height 45
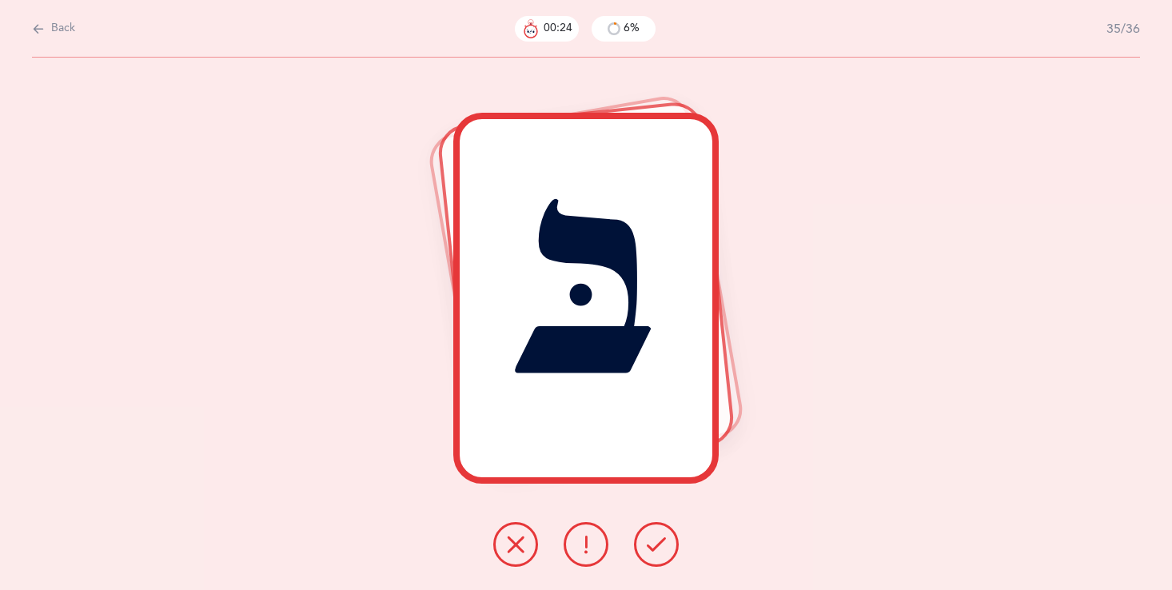
click at [520, 565] on div "בּ" at bounding box center [586, 324] width 1172 height 532
click at [514, 553] on icon at bounding box center [515, 544] width 19 height 19
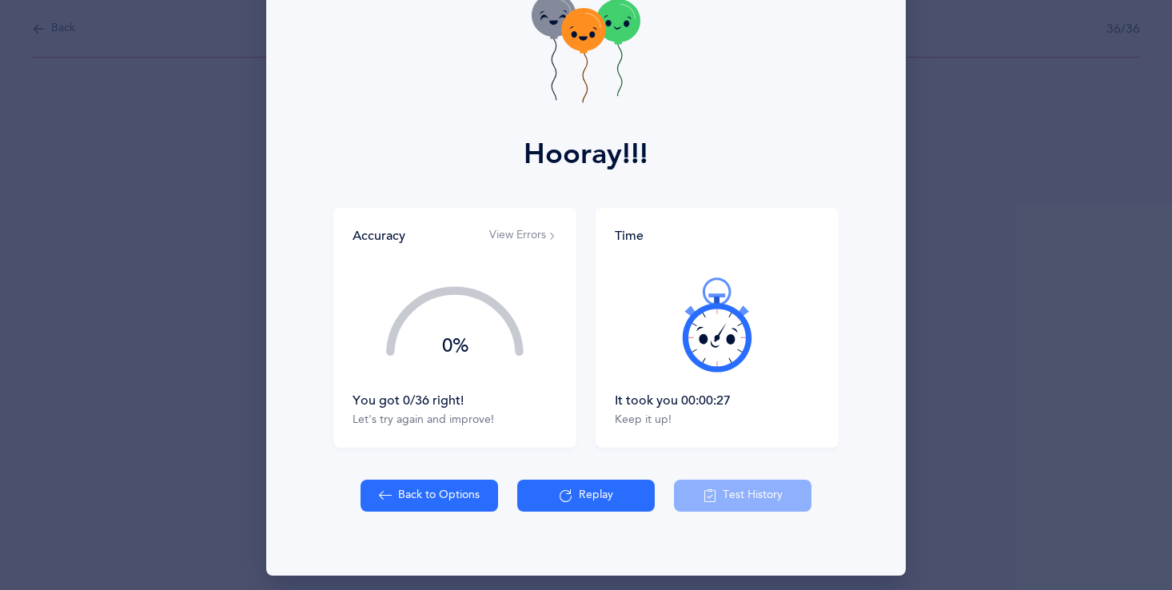
scroll to position [113, 0]
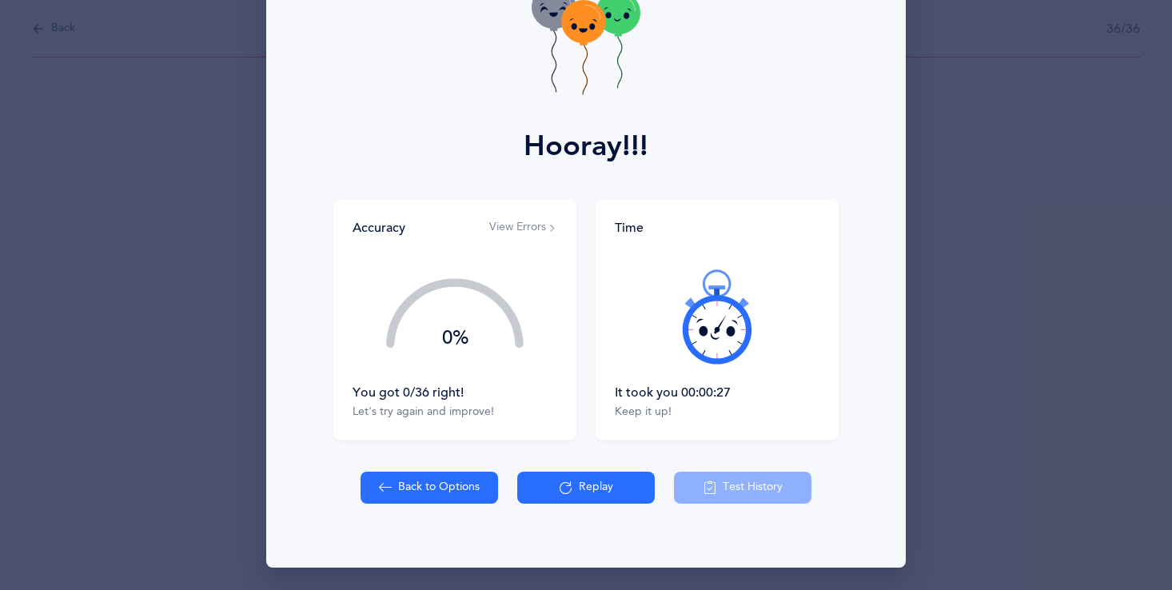
click at [405, 492] on button "Back to Options" at bounding box center [428, 488] width 137 height 32
select select "86"
select select "single"
